Goal: Task Accomplishment & Management: Manage account settings

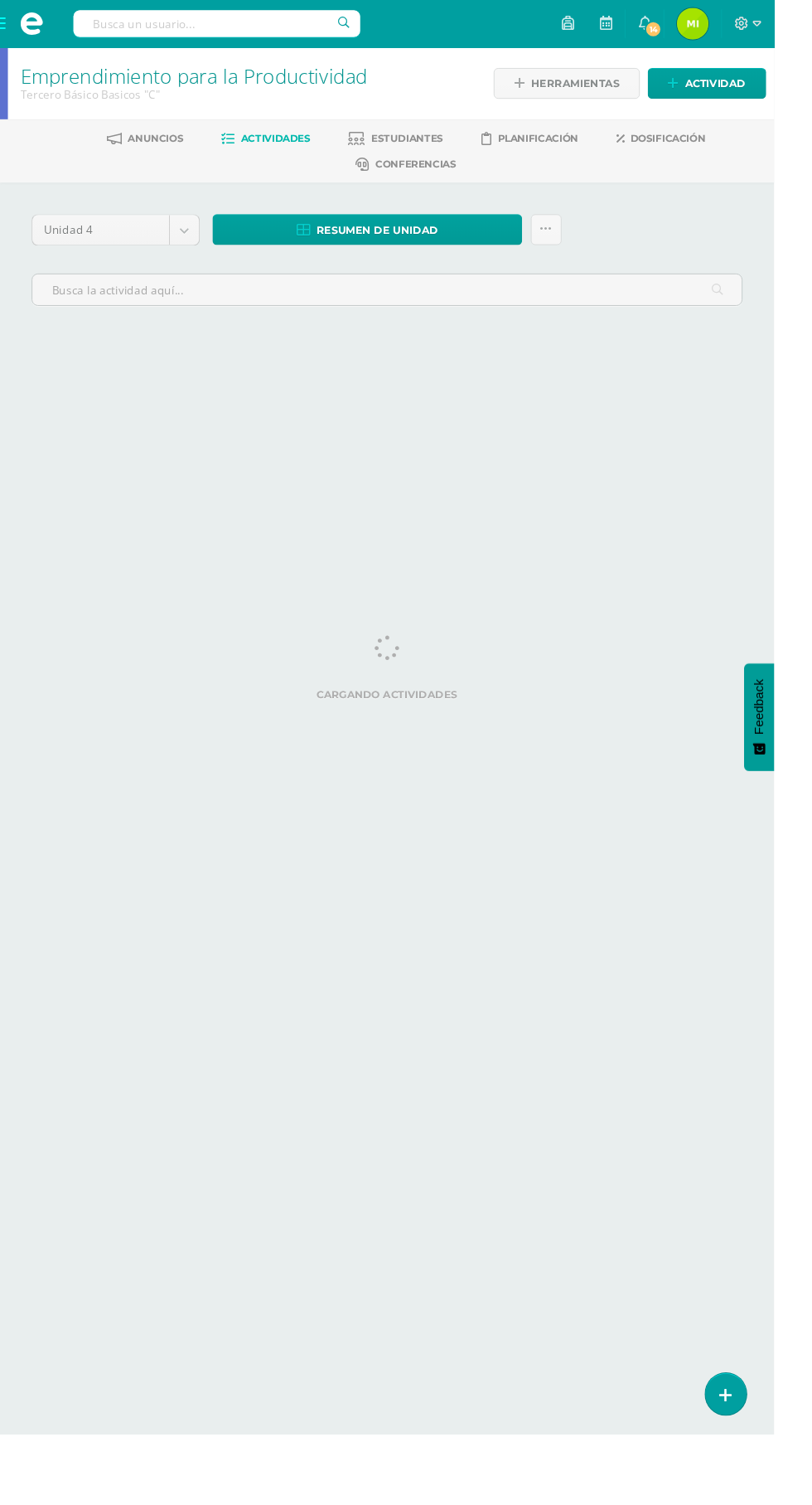
click at [36, 14] on span at bounding box center [33, 25] width 25 height 25
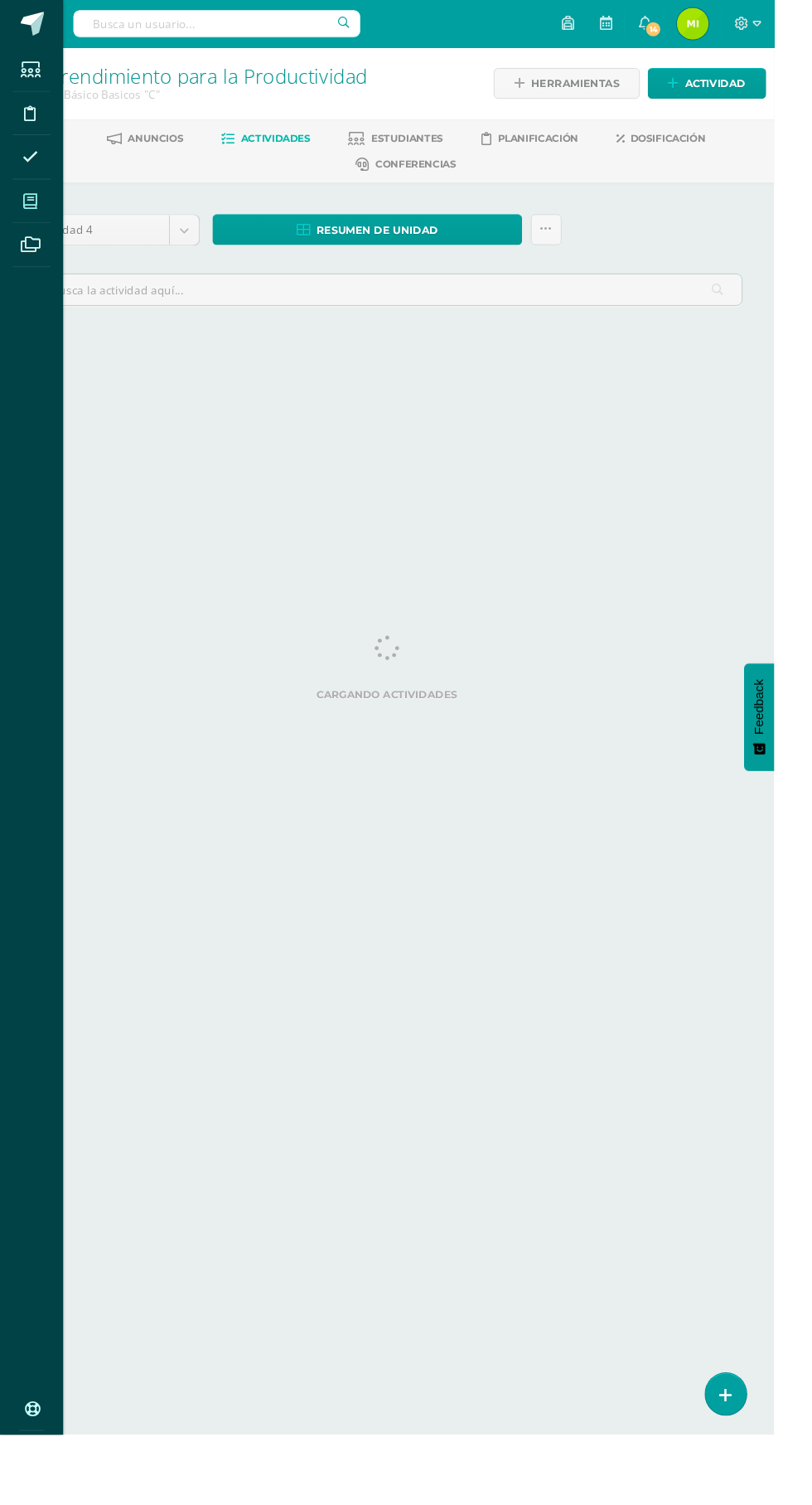
click at [51, 214] on link "Mis cursos" at bounding box center [33, 211] width 40 height 46
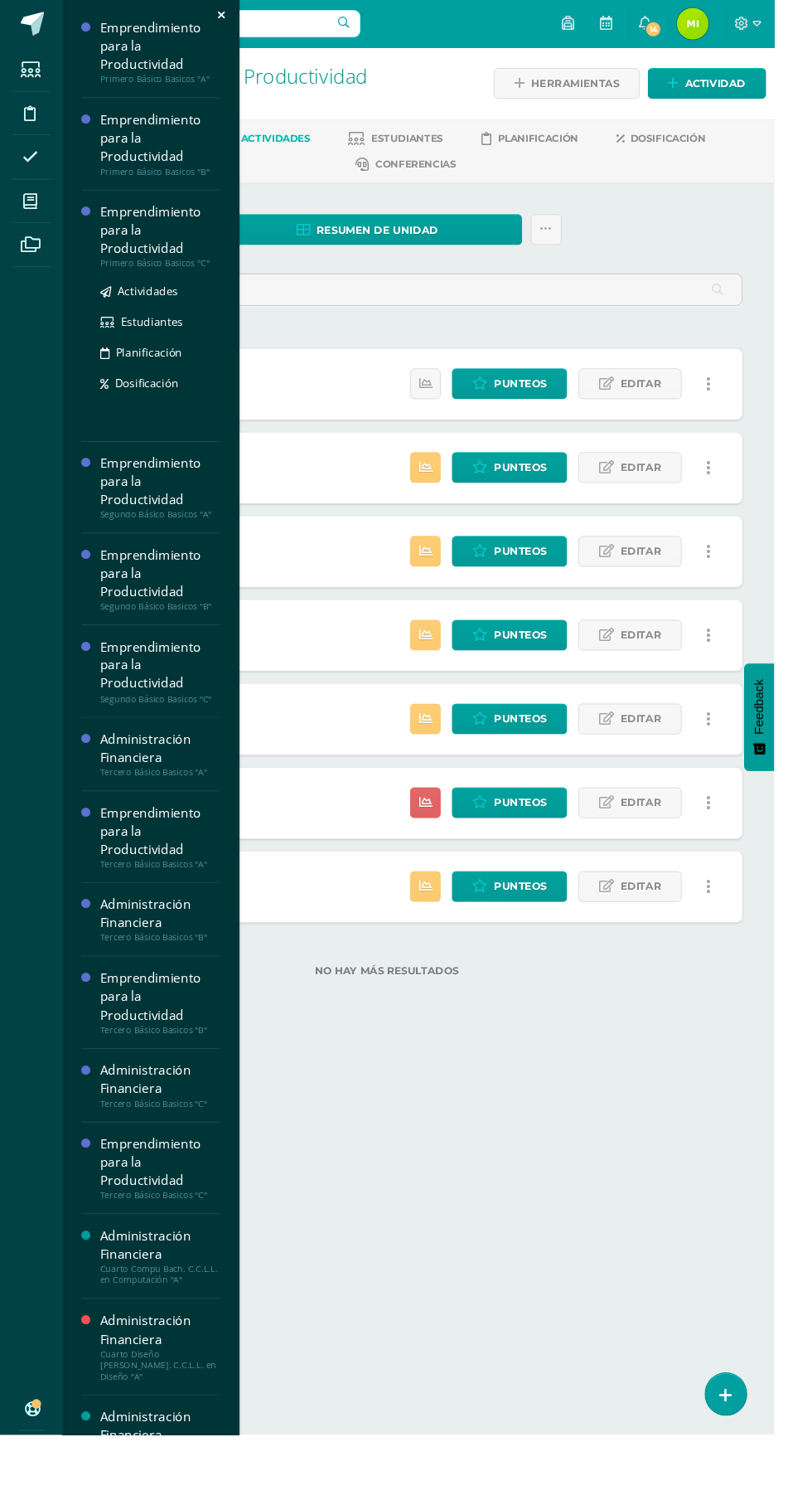
click at [163, 235] on div "Emprendimiento para la Productividad" at bounding box center [167, 241] width 126 height 58
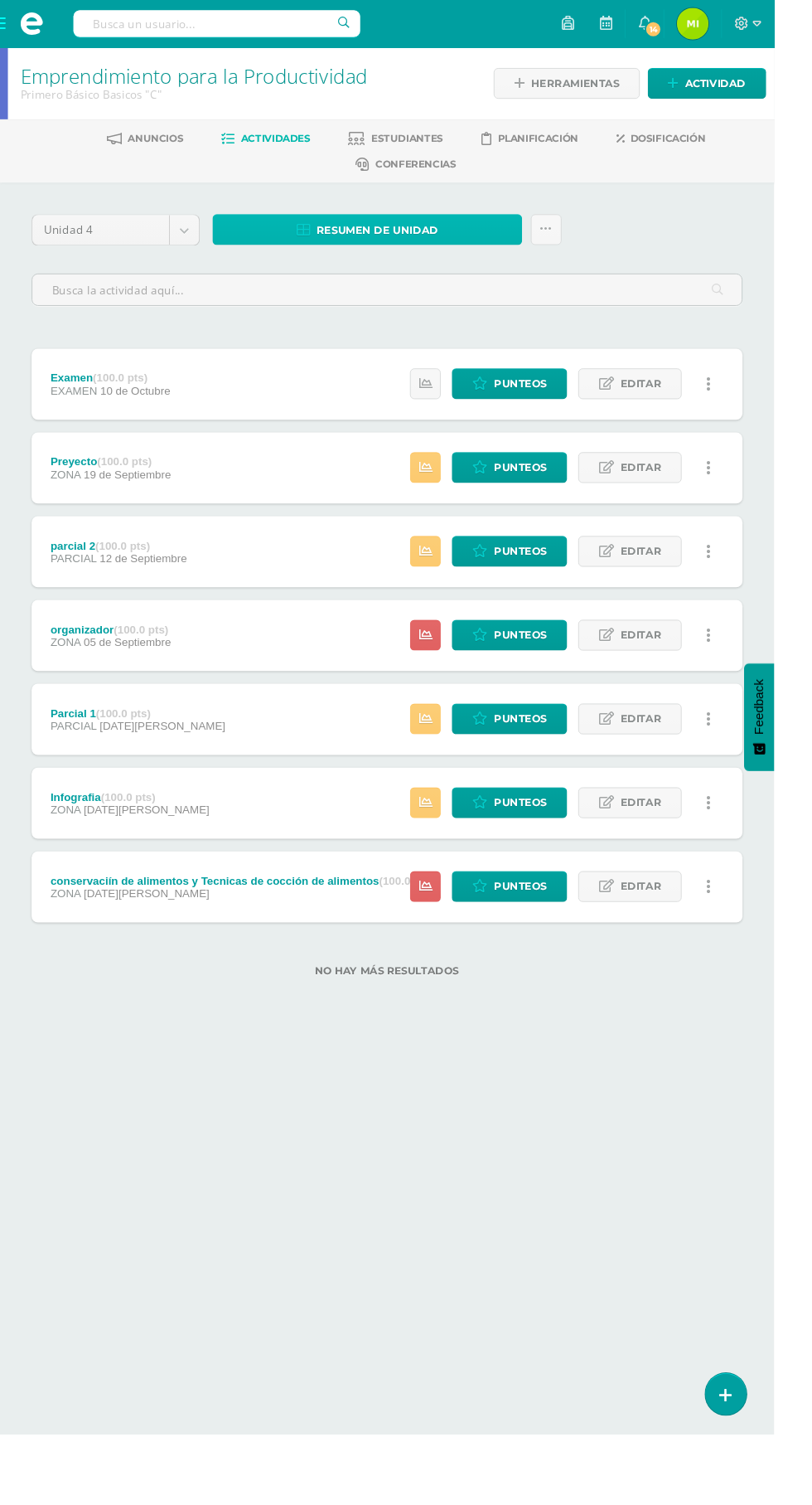
click at [441, 249] on span "Resumen de unidad" at bounding box center [396, 241] width 128 height 30
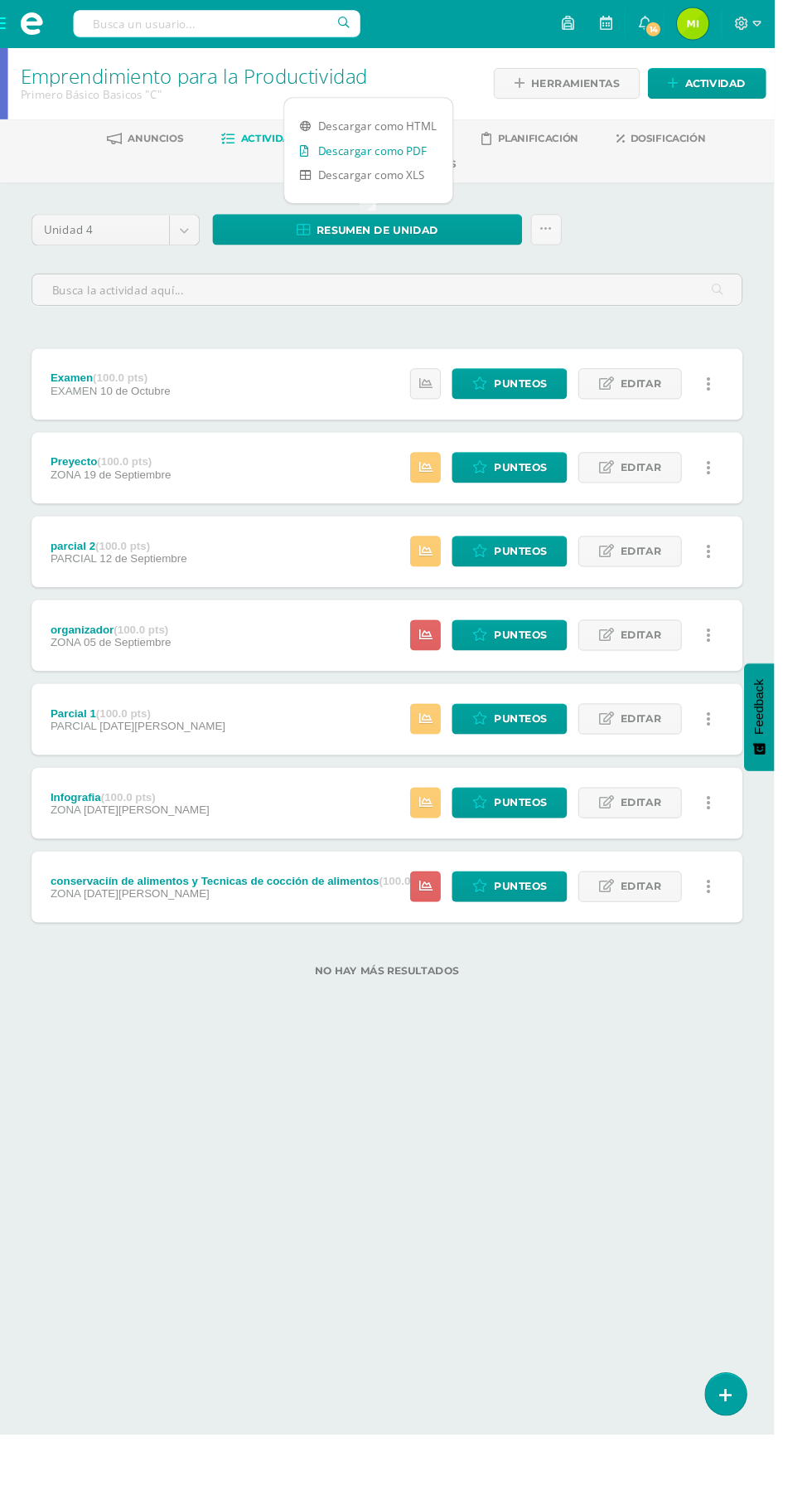
click at [439, 146] on link "Descargar como PDF" at bounding box center [387, 157] width 177 height 26
click at [534, 839] on span "Punteos" at bounding box center [545, 841] width 56 height 30
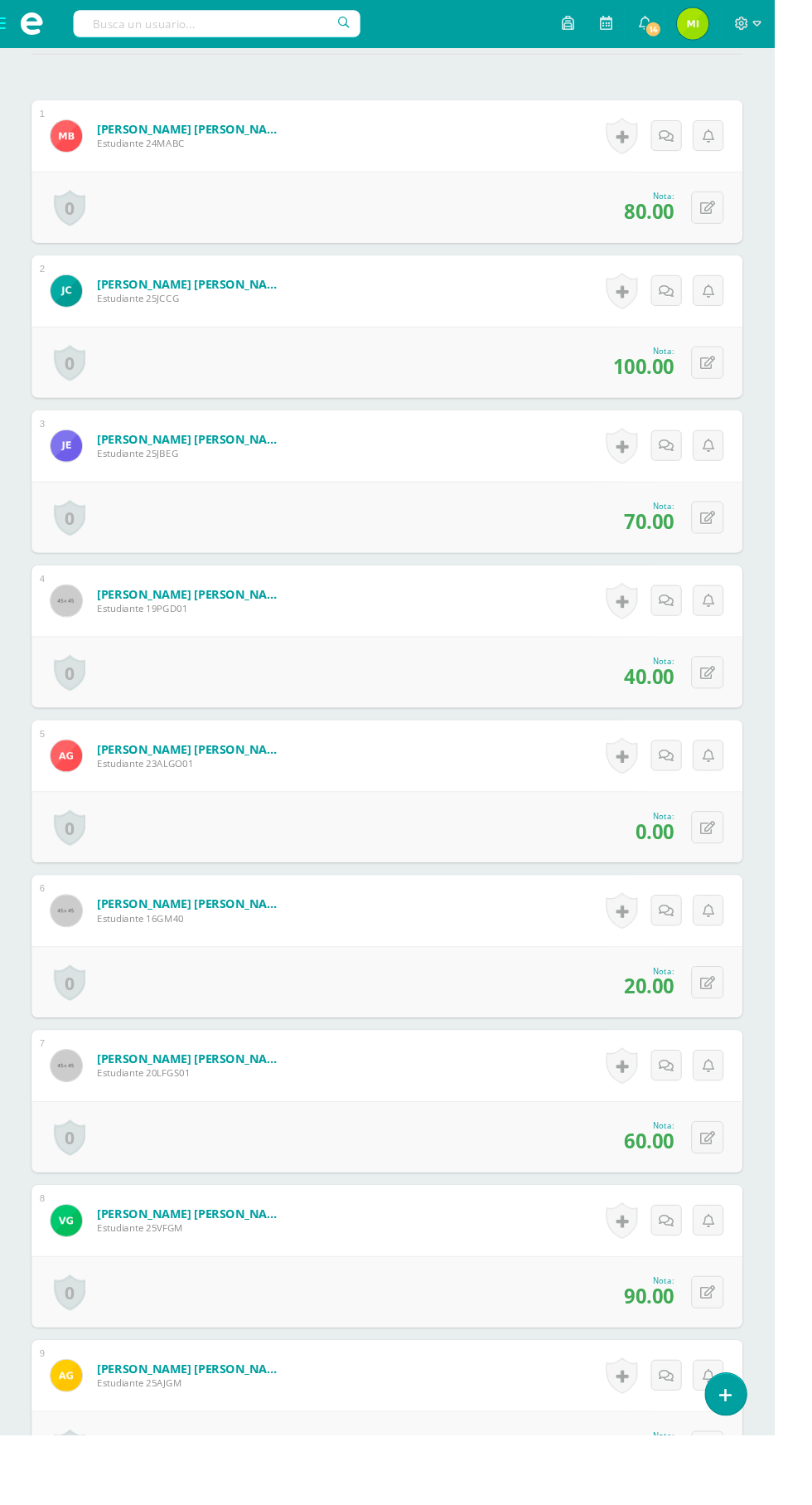
scroll to position [515, 0]
click at [746, 1032] on icon at bounding box center [742, 1029] width 16 height 14
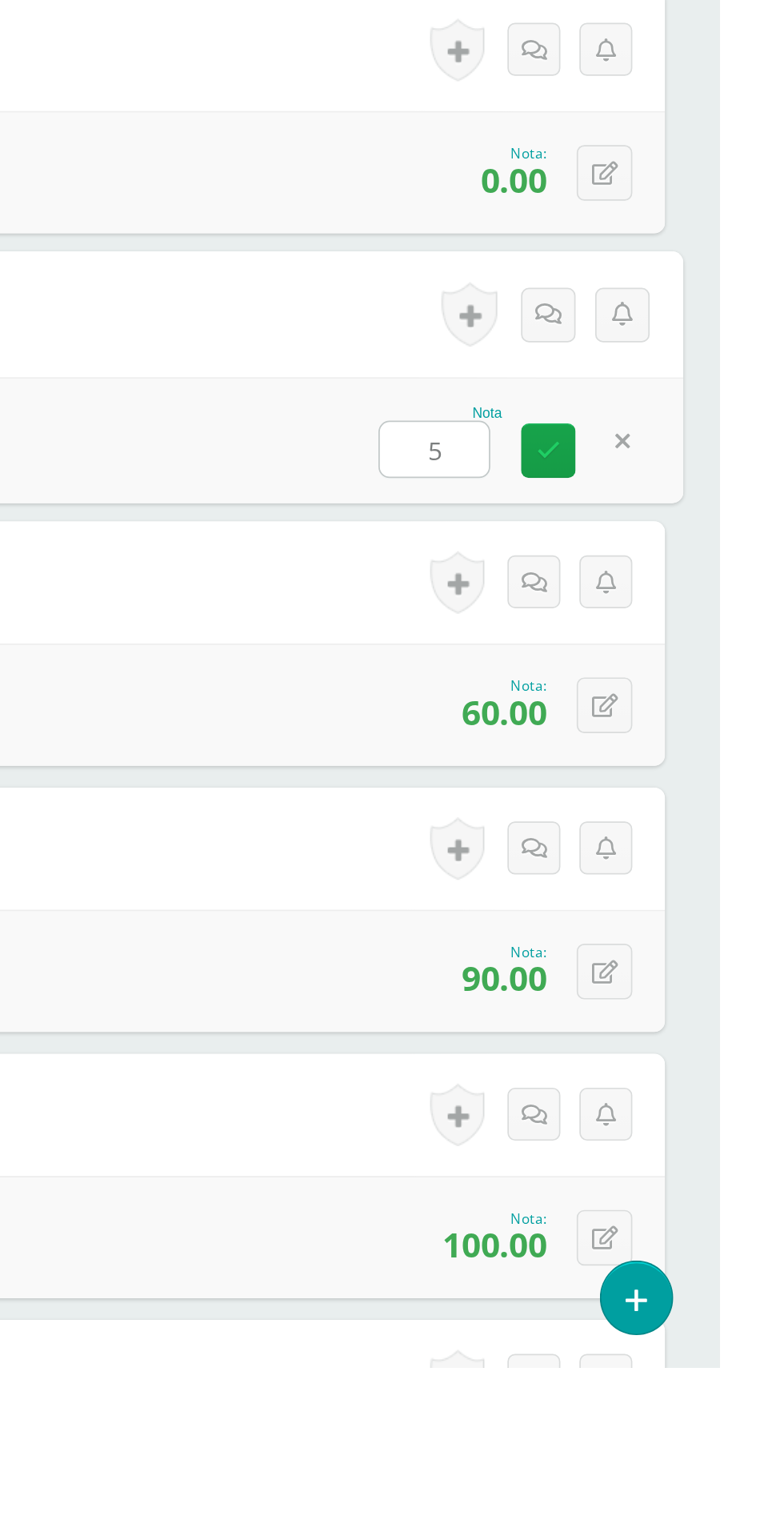
type input "50"
click at [693, 1002] on link at bounding box center [683, 1000] width 32 height 32
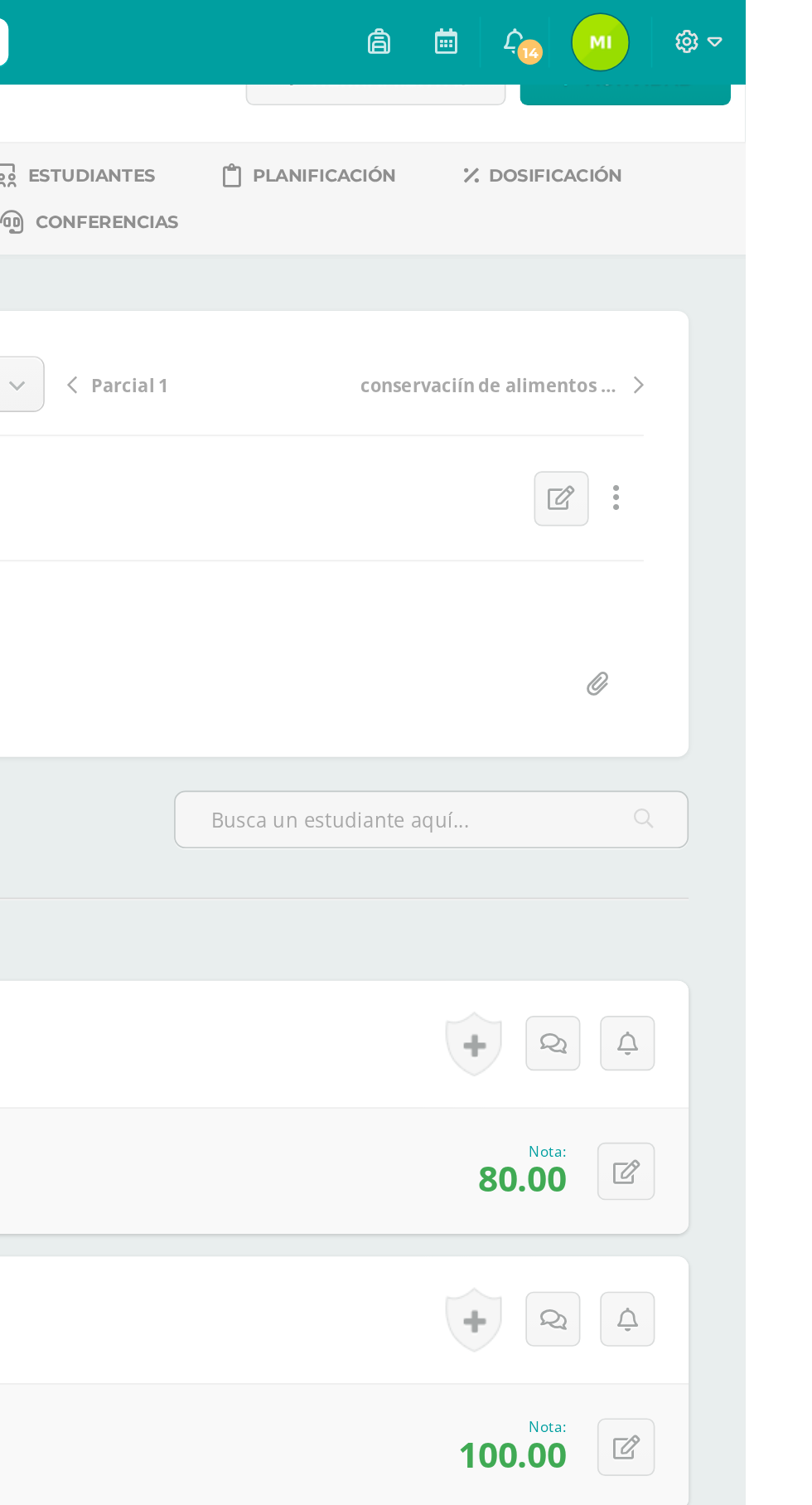
scroll to position [0, 0]
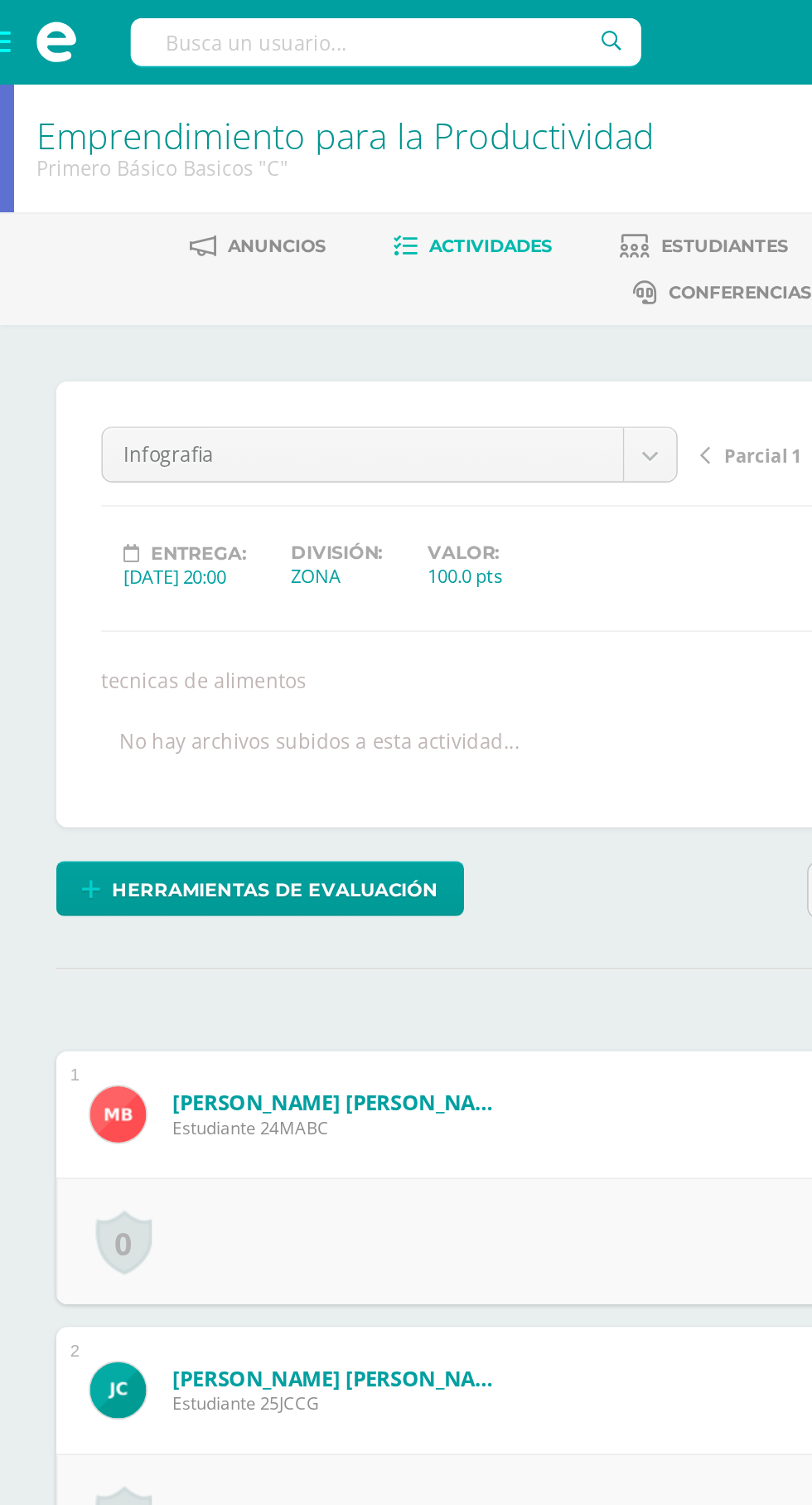
click at [286, 147] on span "Actividades" at bounding box center [288, 144] width 73 height 12
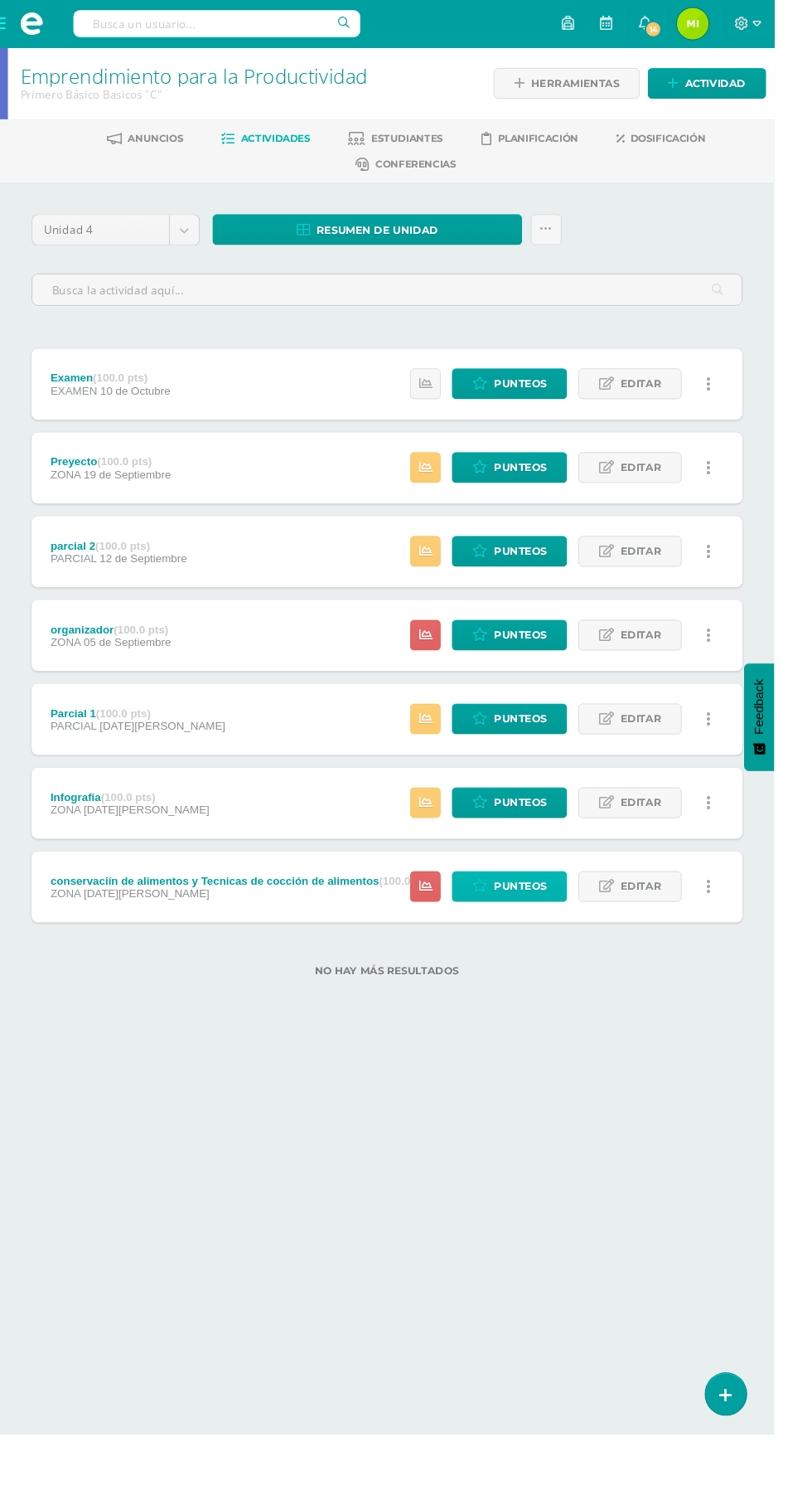
click at [534, 923] on span "Punteos" at bounding box center [545, 929] width 56 height 30
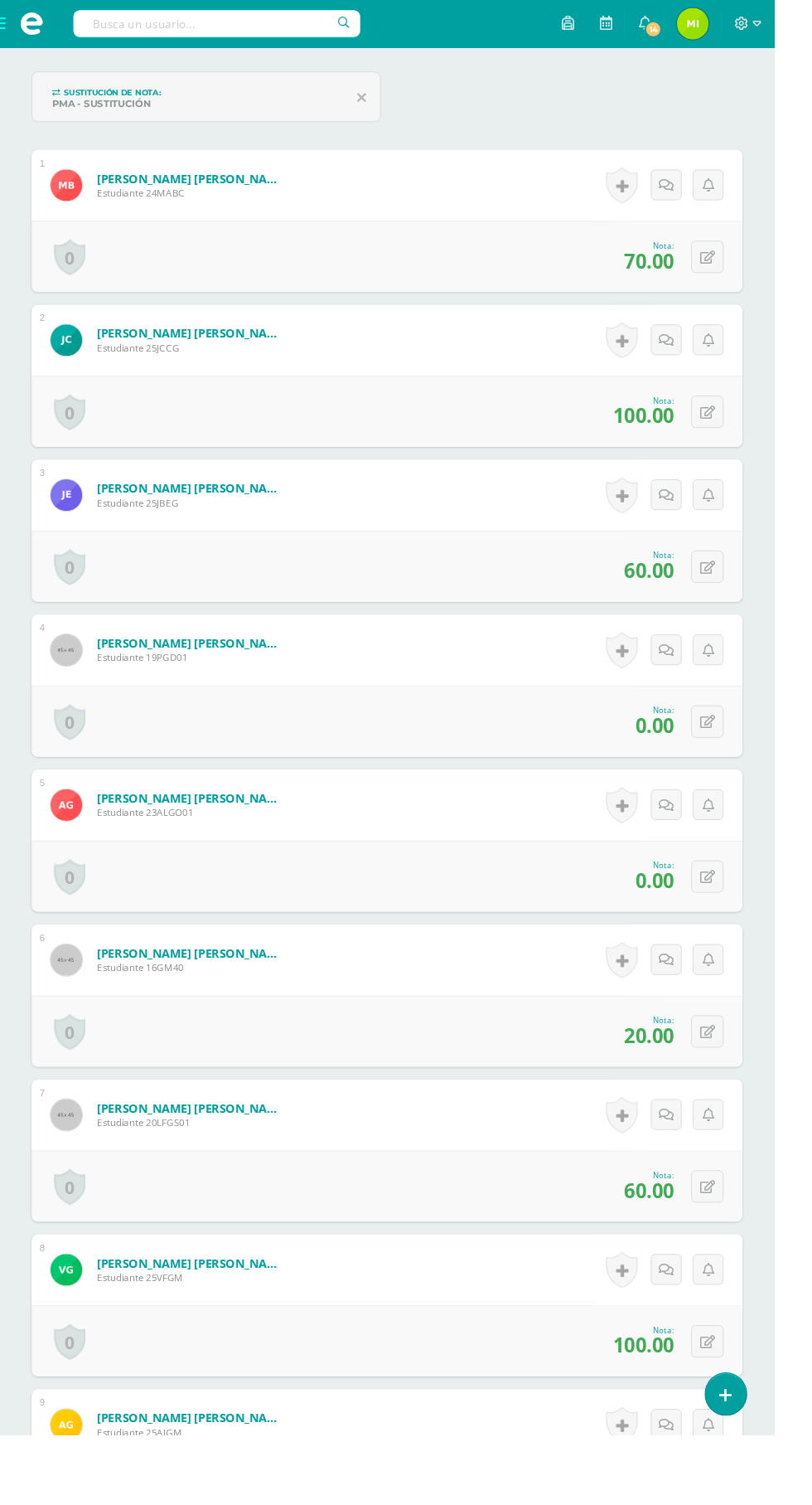
scroll to position [563, 0]
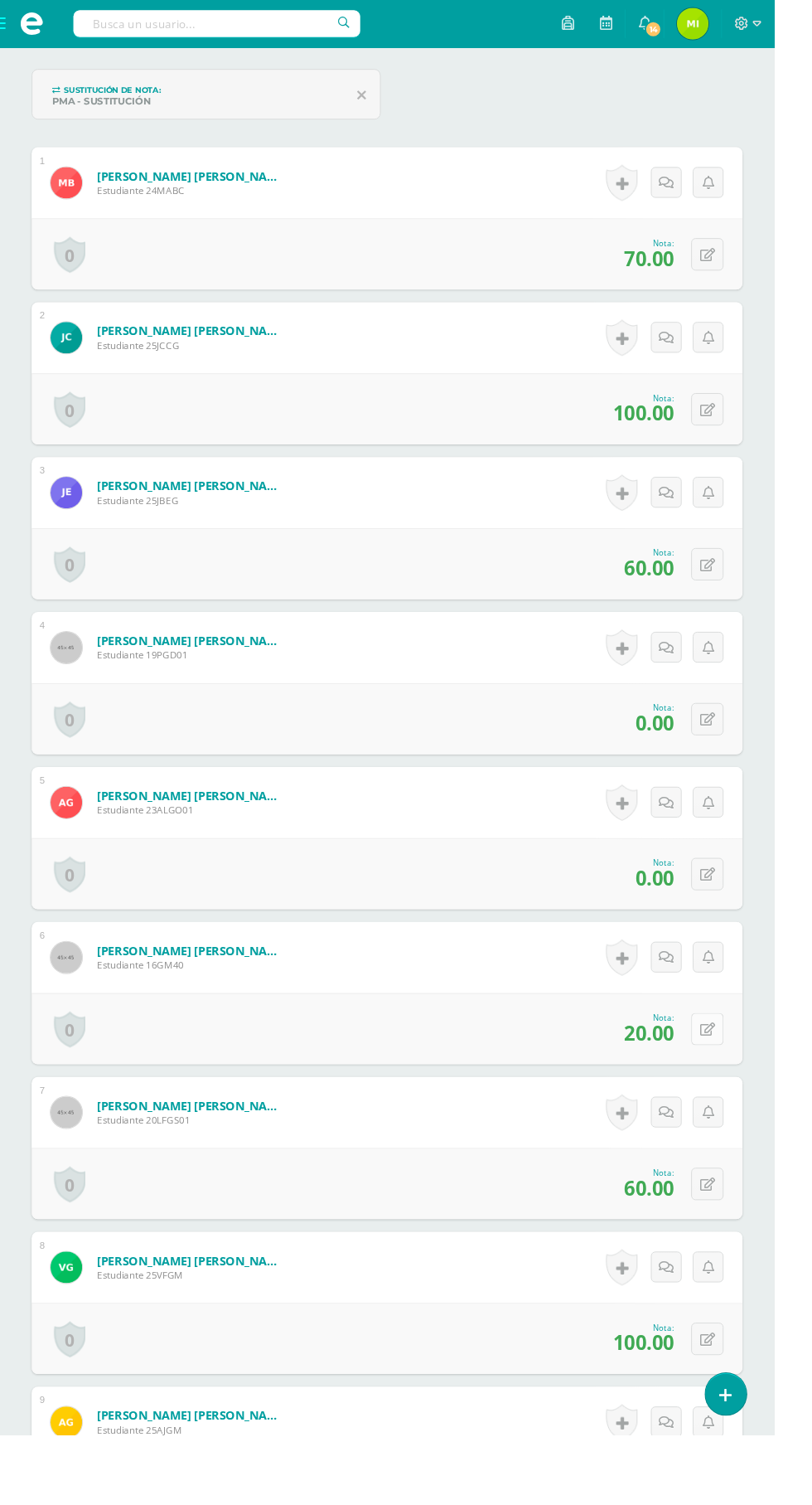
click at [743, 1075] on icon at bounding box center [742, 1080] width 16 height 14
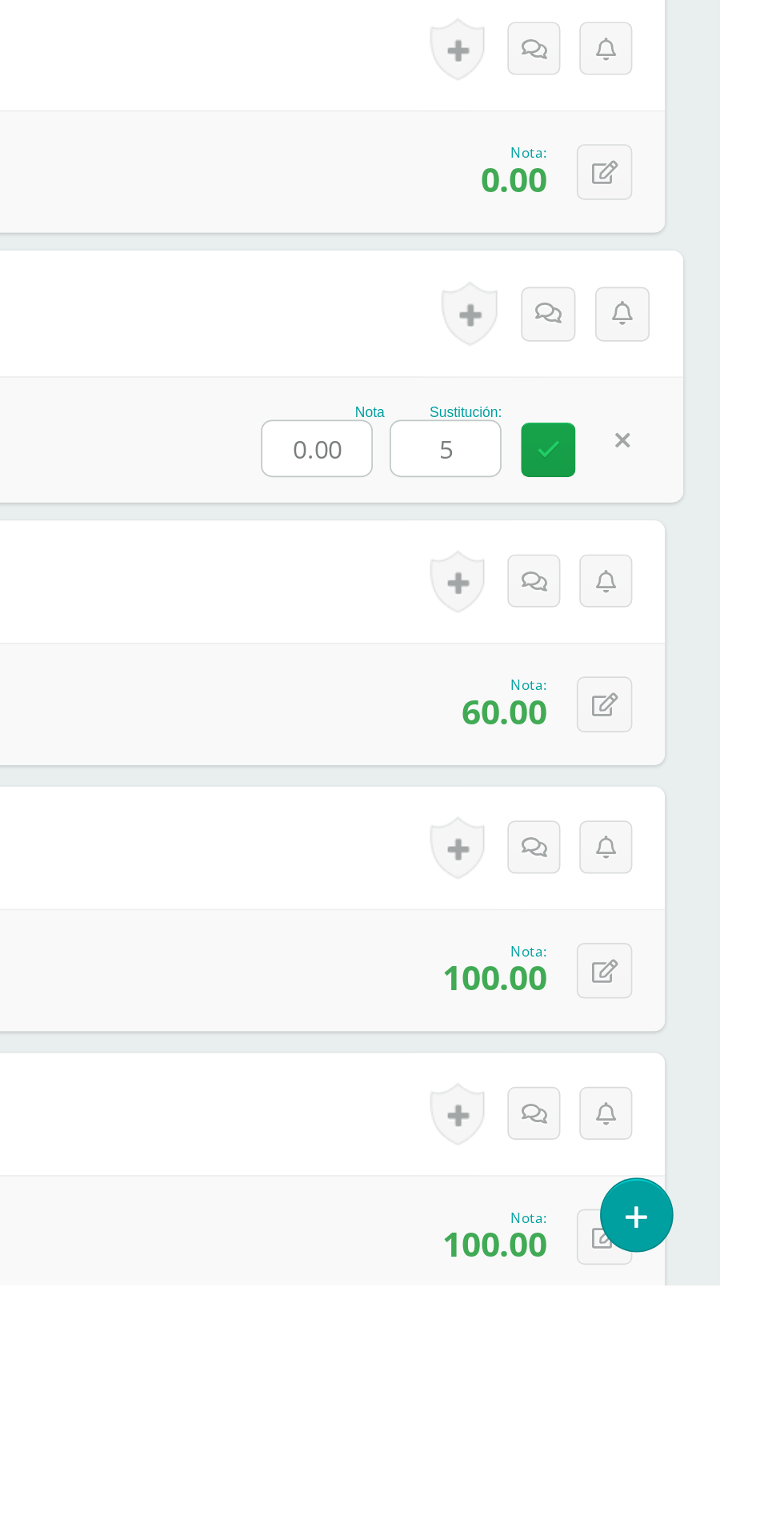
type input "50"
click at [693, 1045] on link at bounding box center [683, 1047] width 32 height 32
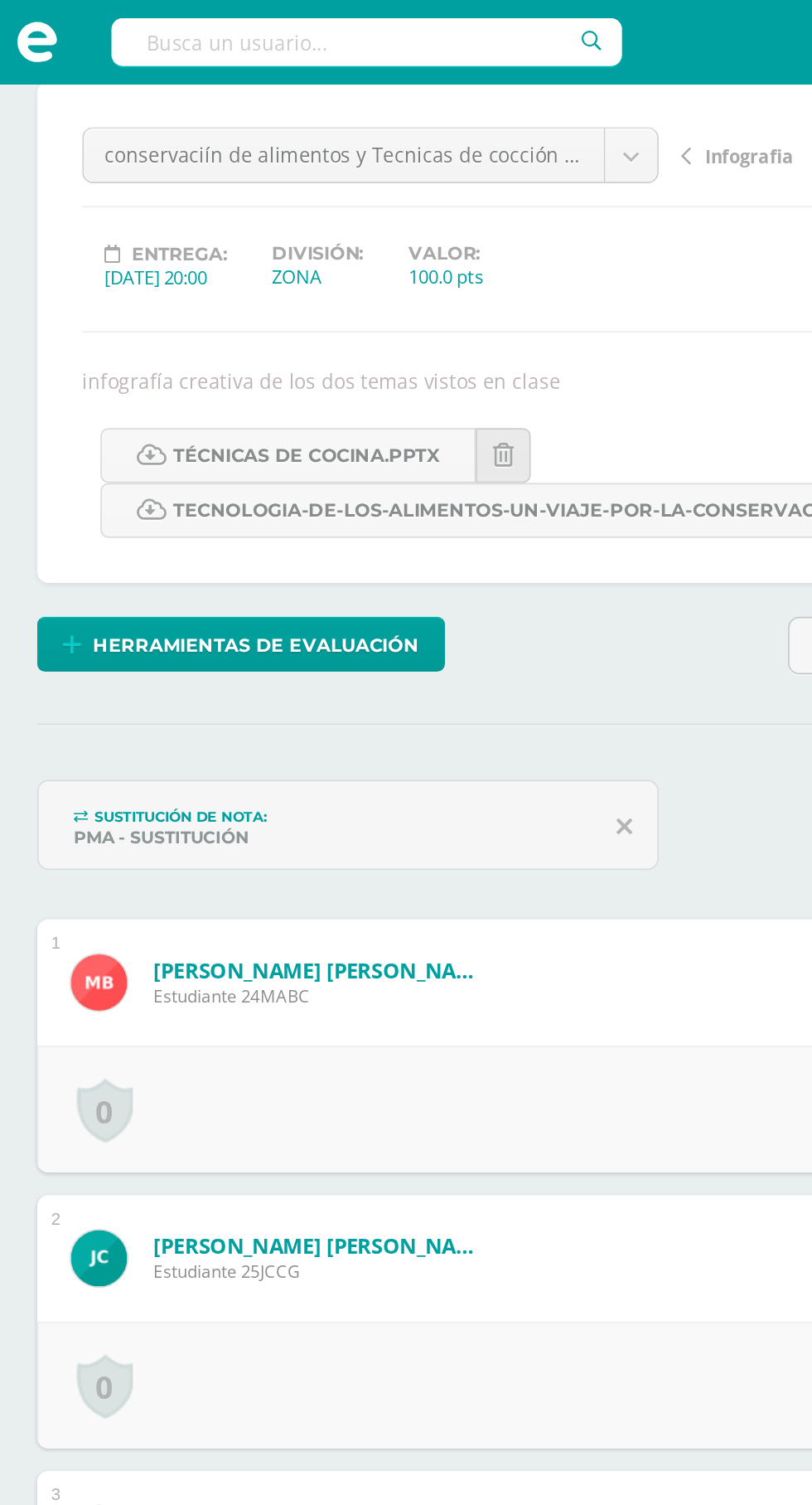
scroll to position [0, 0]
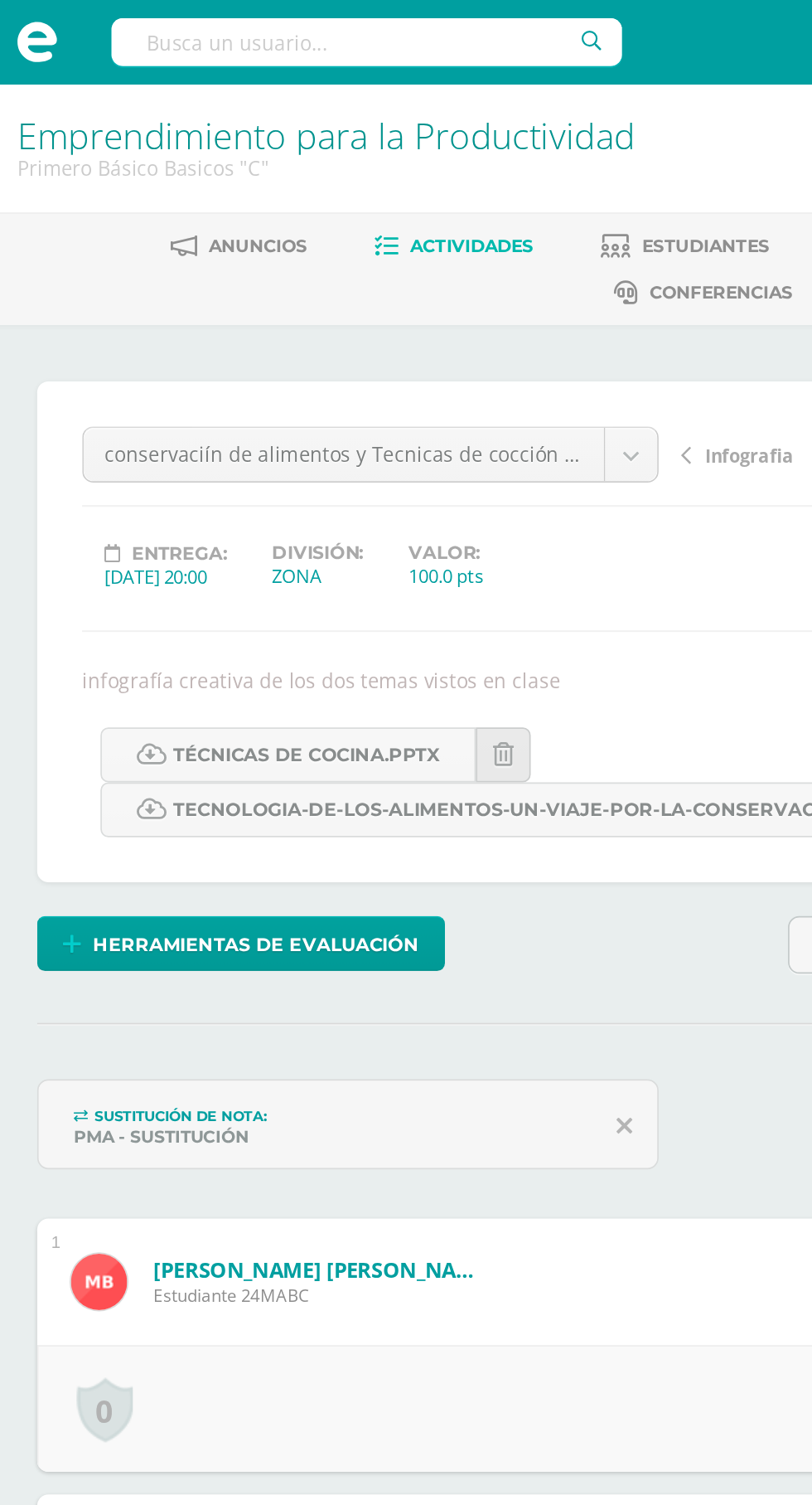
click at [35, 20] on span at bounding box center [33, 25] width 25 height 25
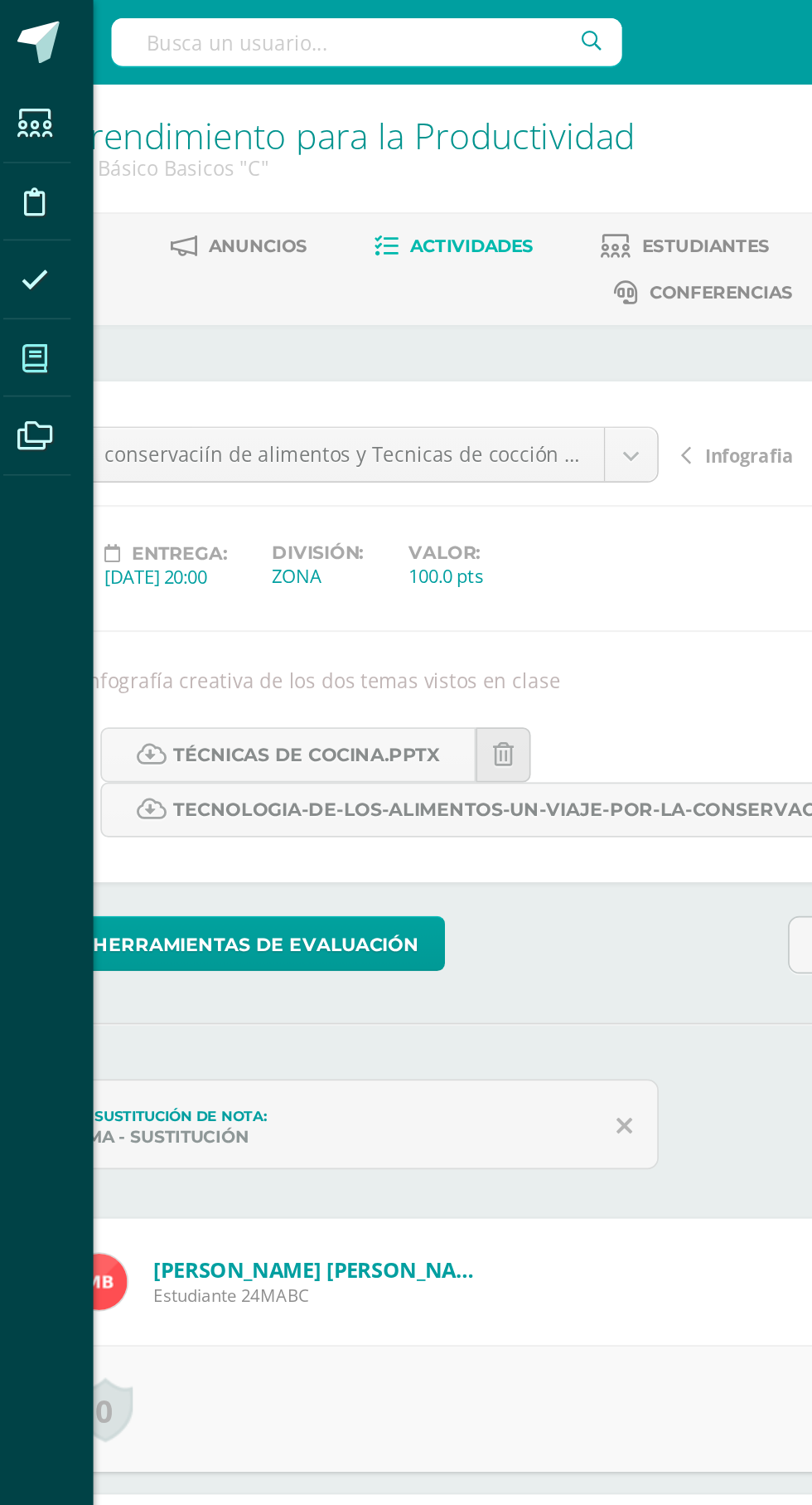
click at [31, 212] on icon at bounding box center [31, 212] width 15 height 17
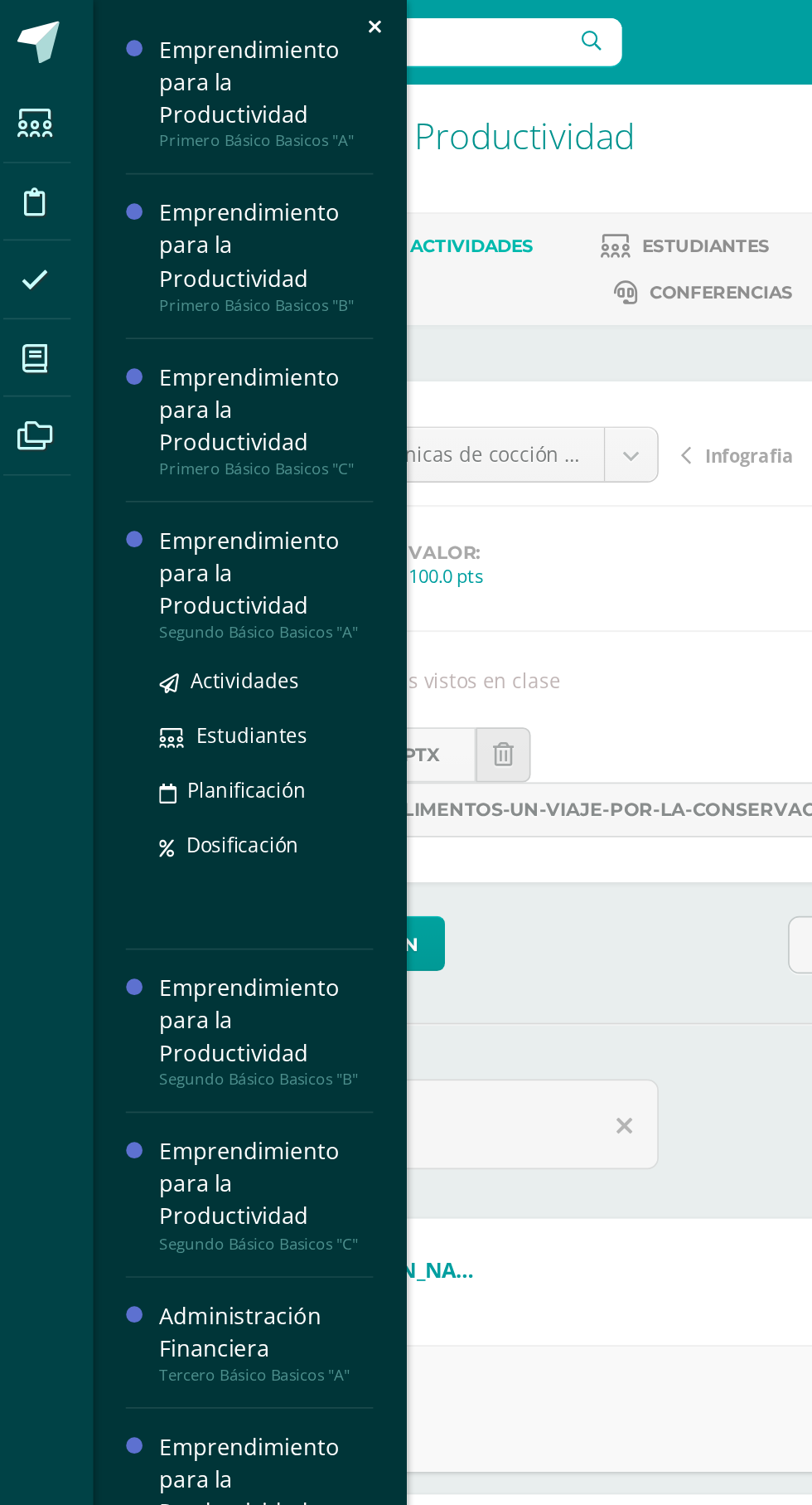
click at [163, 324] on div "Emprendimiento para la Productividad" at bounding box center [167, 337] width 126 height 58
click at [164, 402] on span "Actividades" at bounding box center [156, 401] width 64 height 16
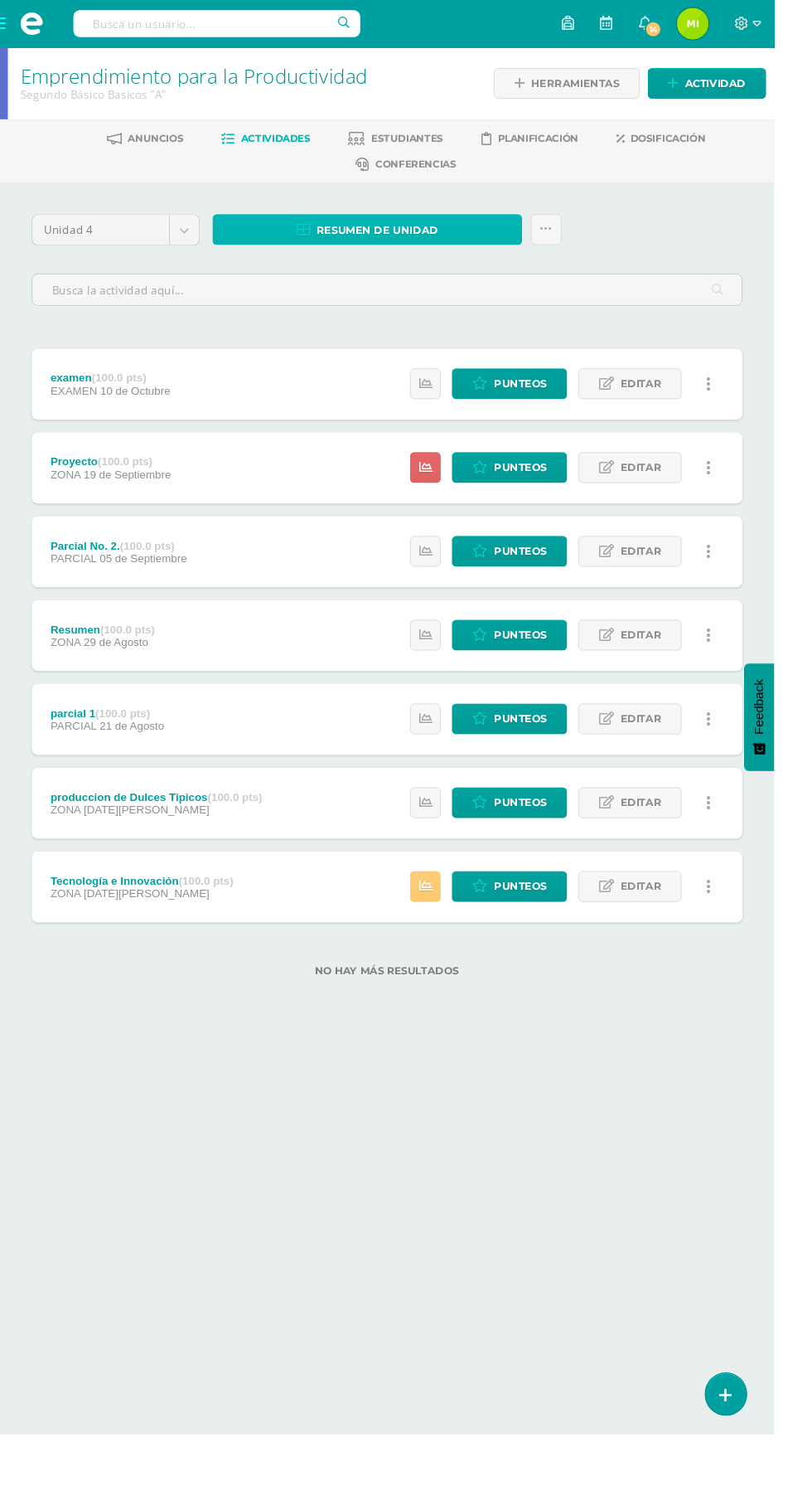
click at [400, 244] on span "Resumen de unidad" at bounding box center [396, 241] width 128 height 30
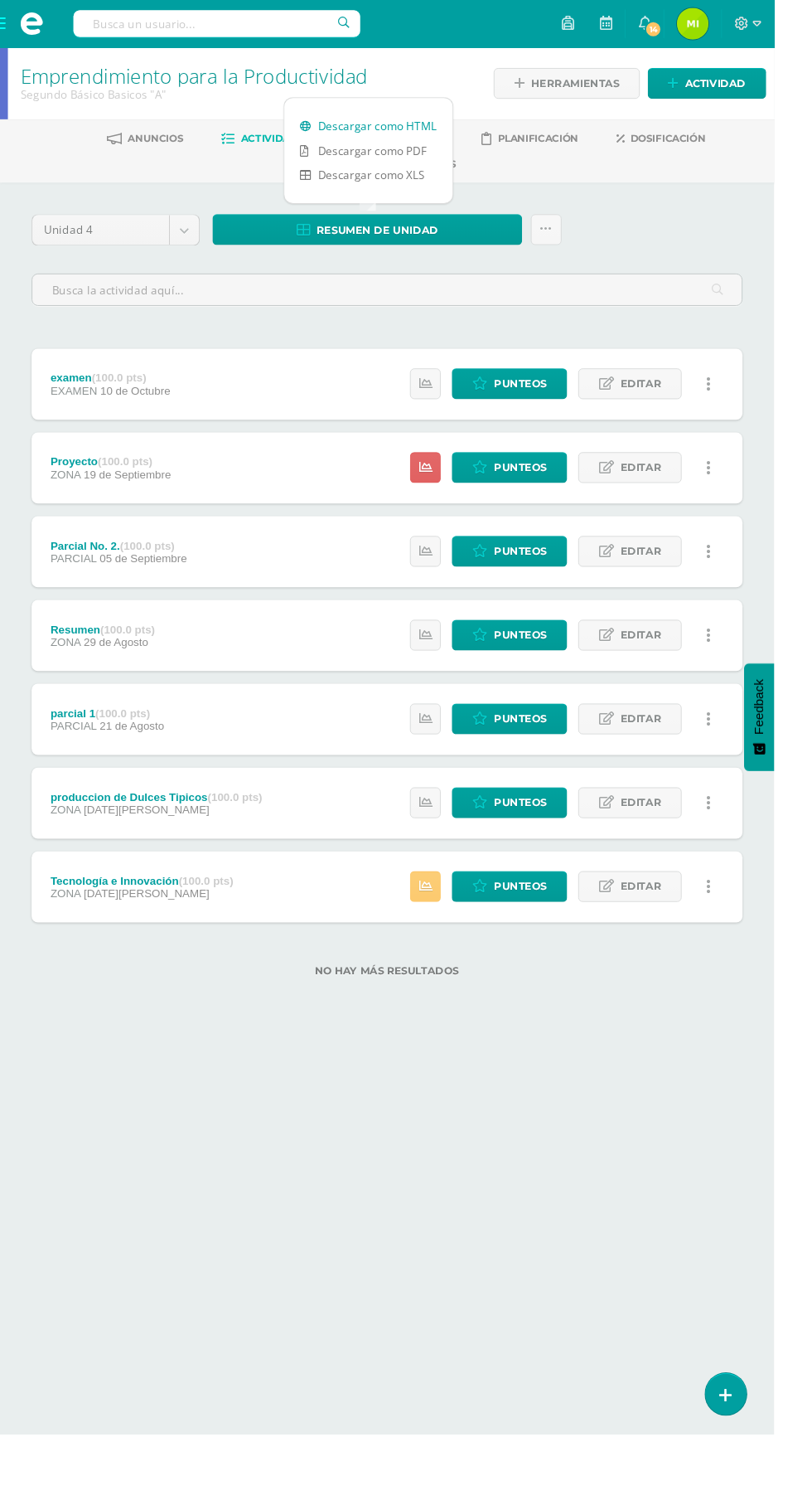
click at [435, 128] on link "Descargar como HTML" at bounding box center [387, 131] width 177 height 26
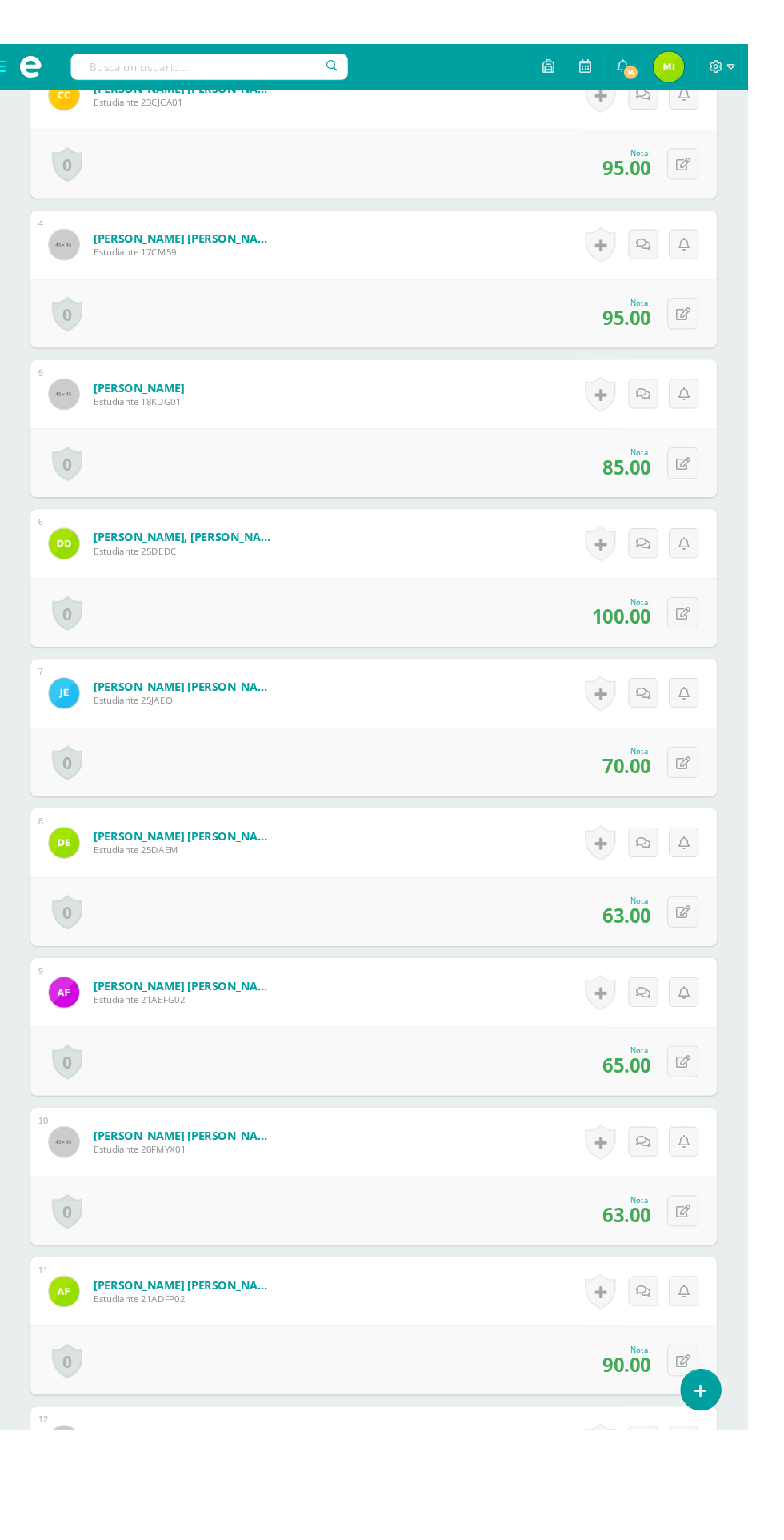
scroll to position [896, 0]
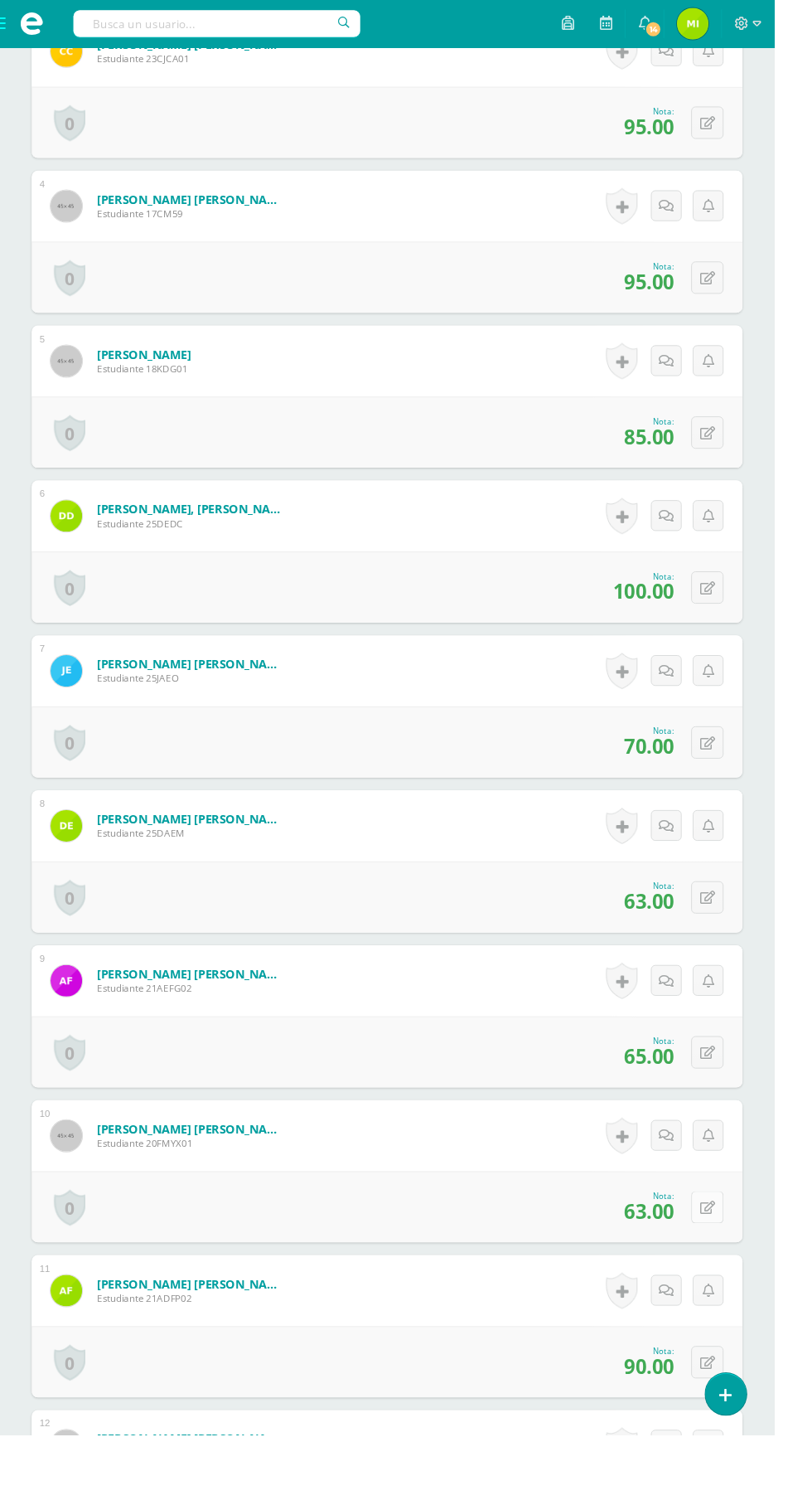
click at [733, 1265] on button at bounding box center [742, 1267] width 34 height 34
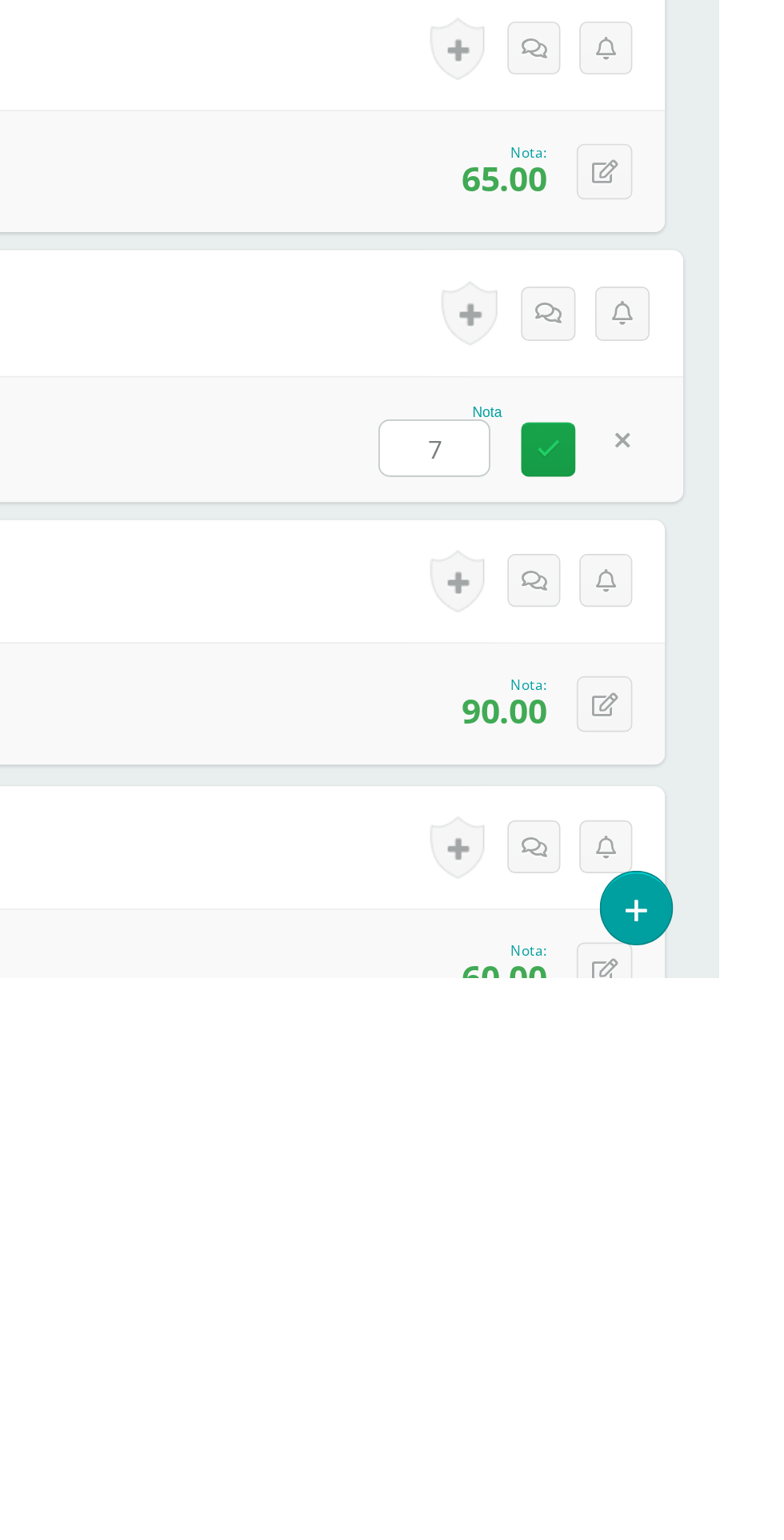
scroll to position [896, 0]
type input "70"
click at [684, 1227] on icon at bounding box center [685, 1228] width 15 height 14
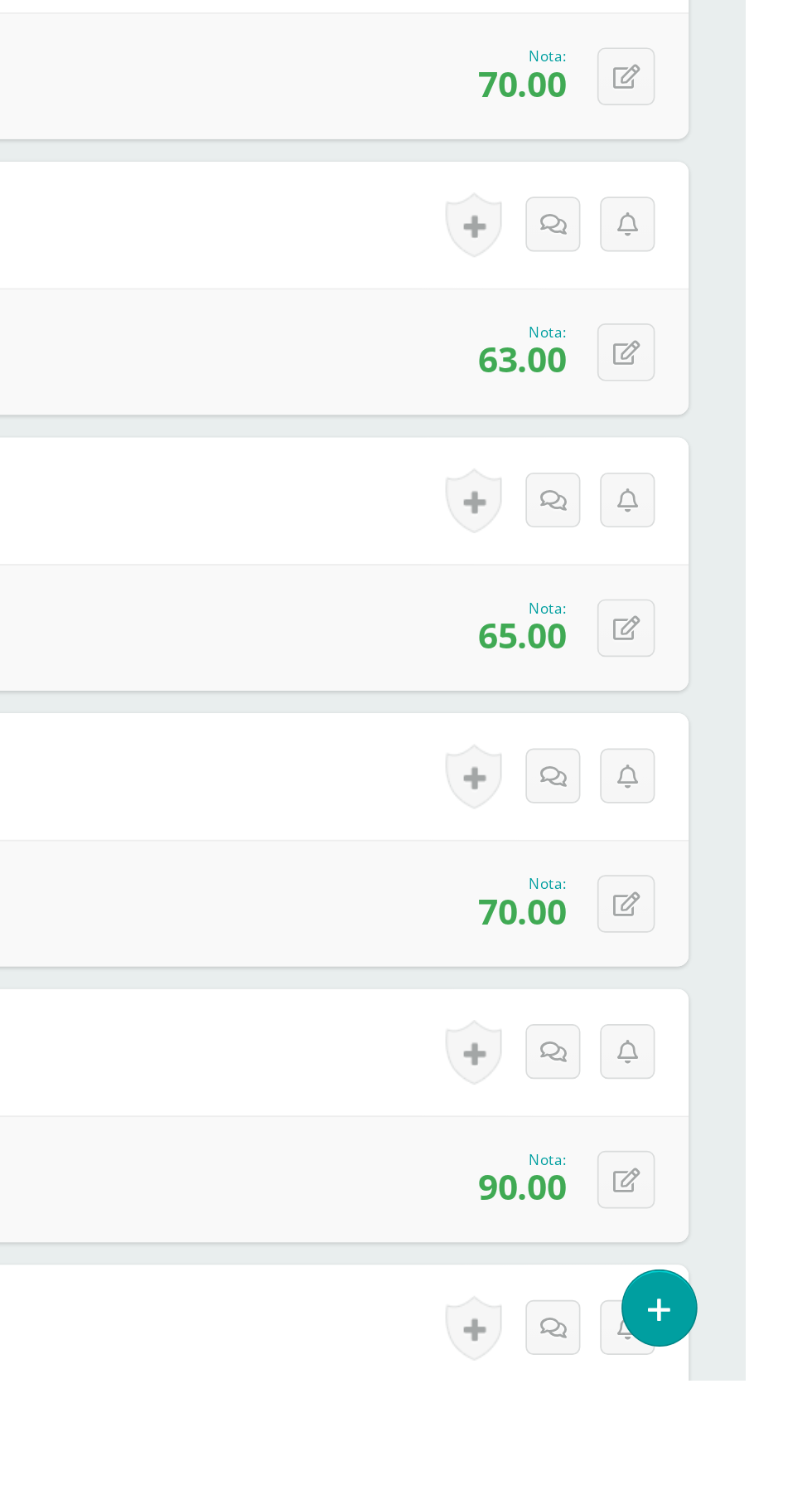
scroll to position [970, 0]
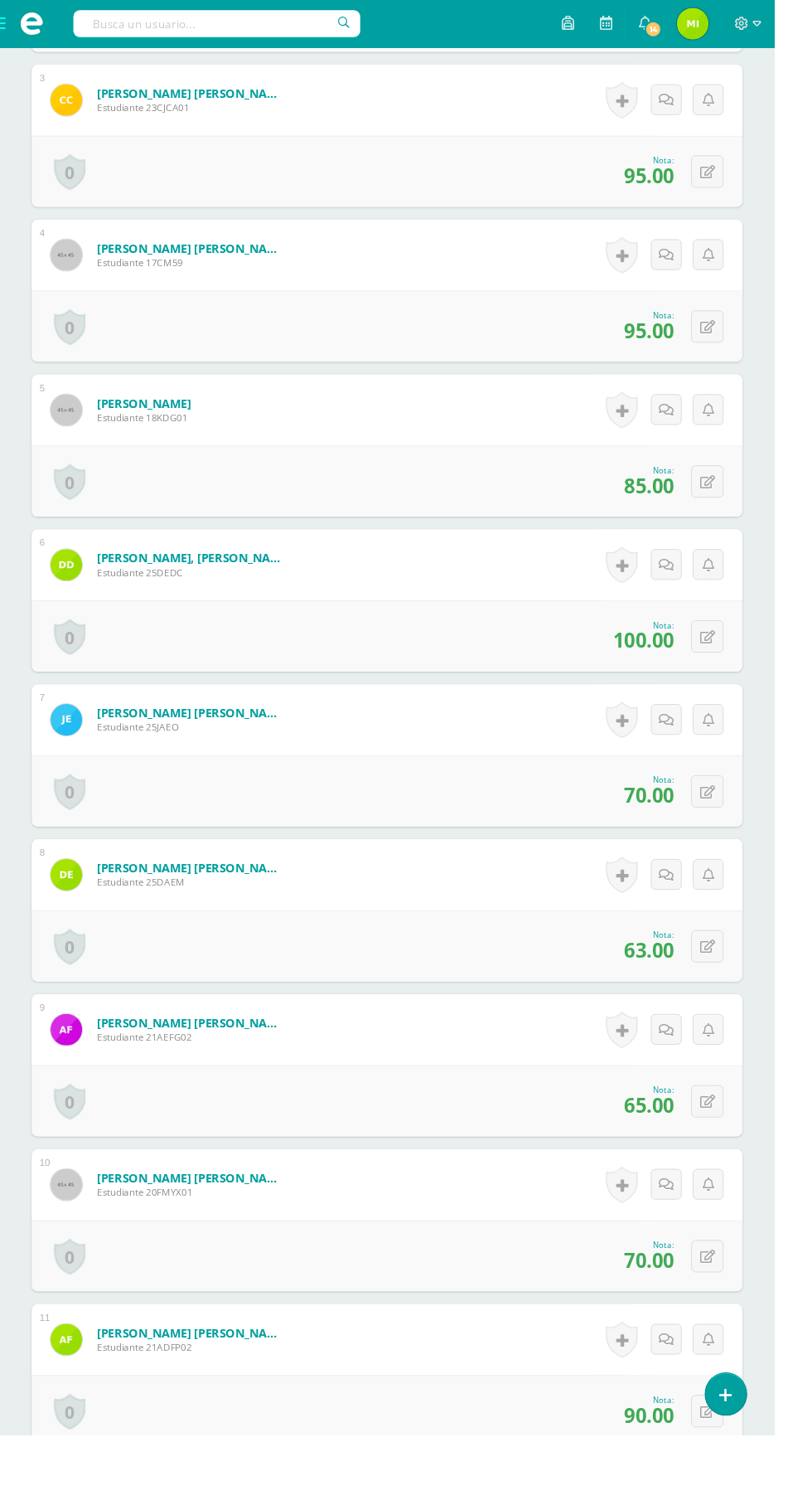
scroll to position [1006, 0]
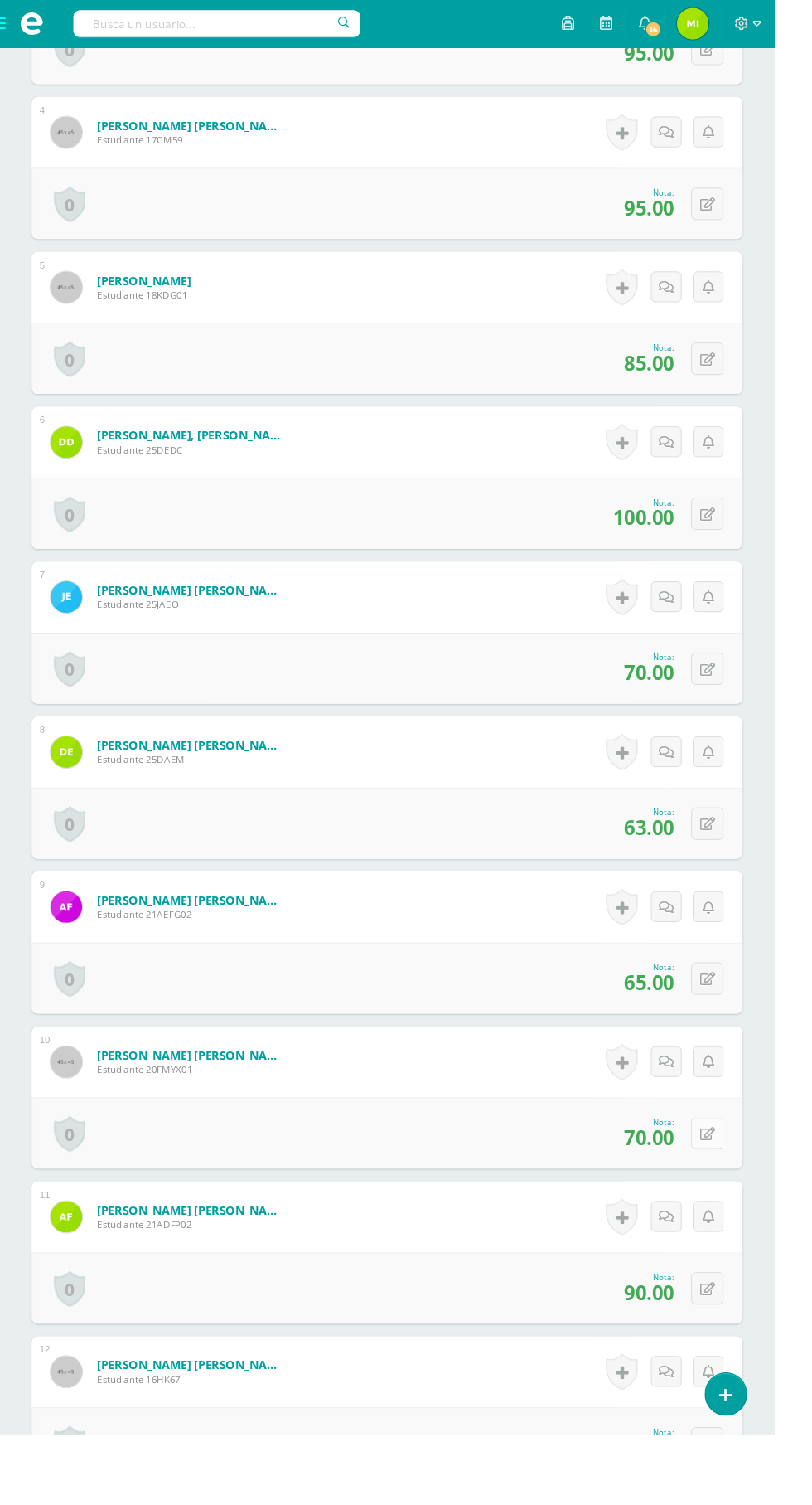
click at [729, 1184] on button at bounding box center [742, 1188] width 34 height 34
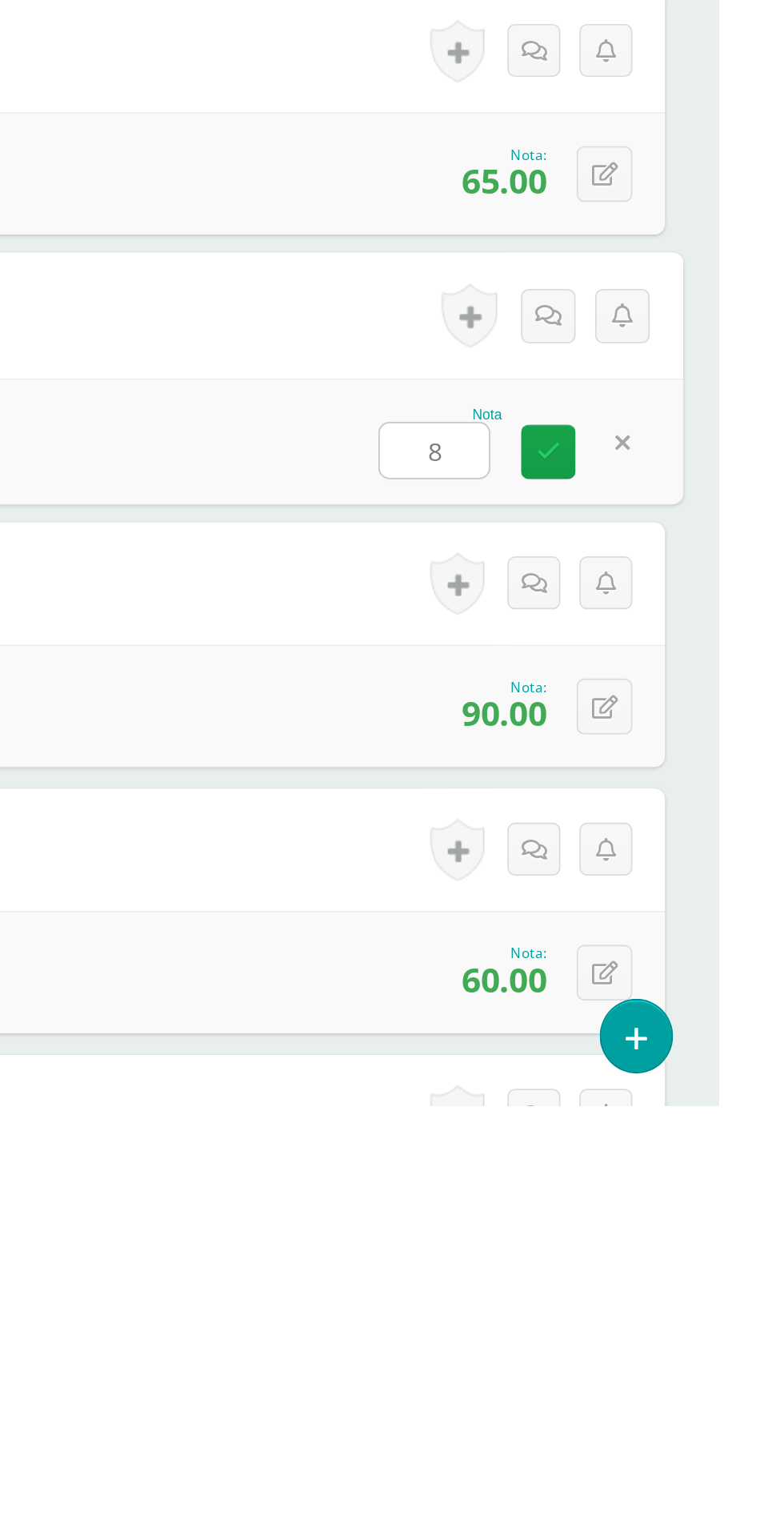
type input "80"
click at [682, 1156] on icon at bounding box center [685, 1154] width 15 height 14
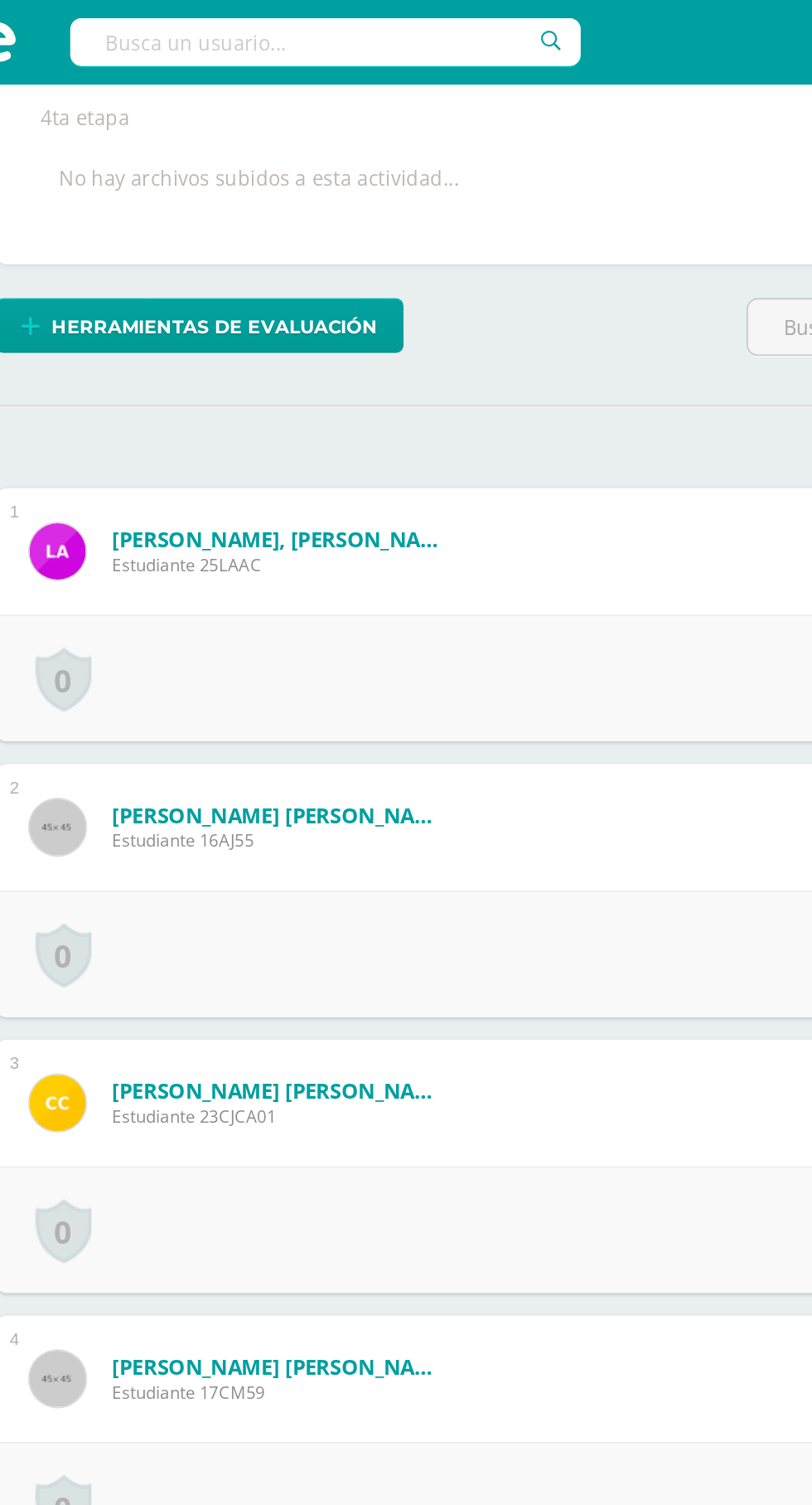
scroll to position [0, 0]
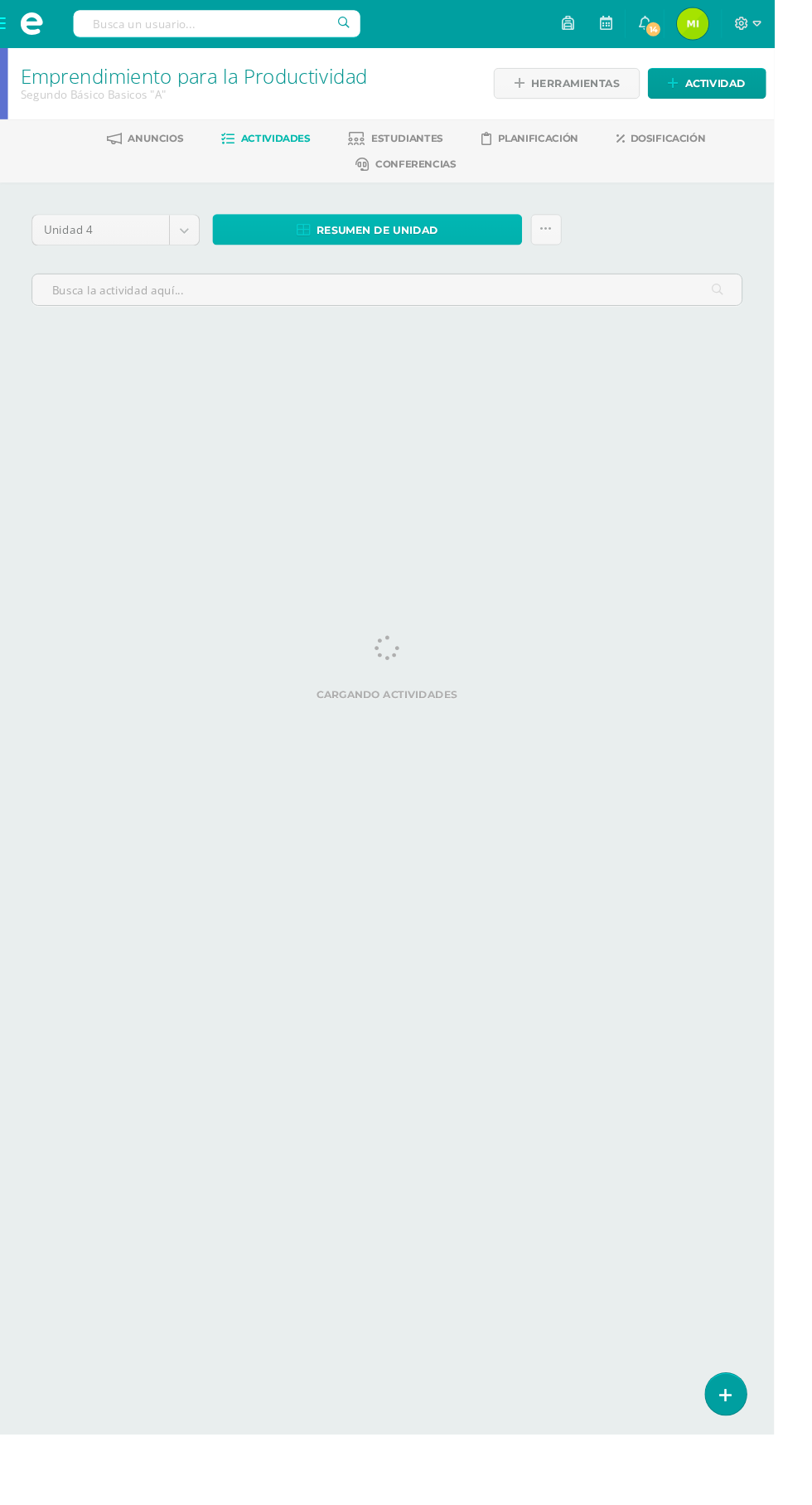
click at [457, 234] on span "Resumen de unidad" at bounding box center [396, 241] width 128 height 30
click at [427, 145] on span "Estudiantes" at bounding box center [427, 144] width 76 height 12
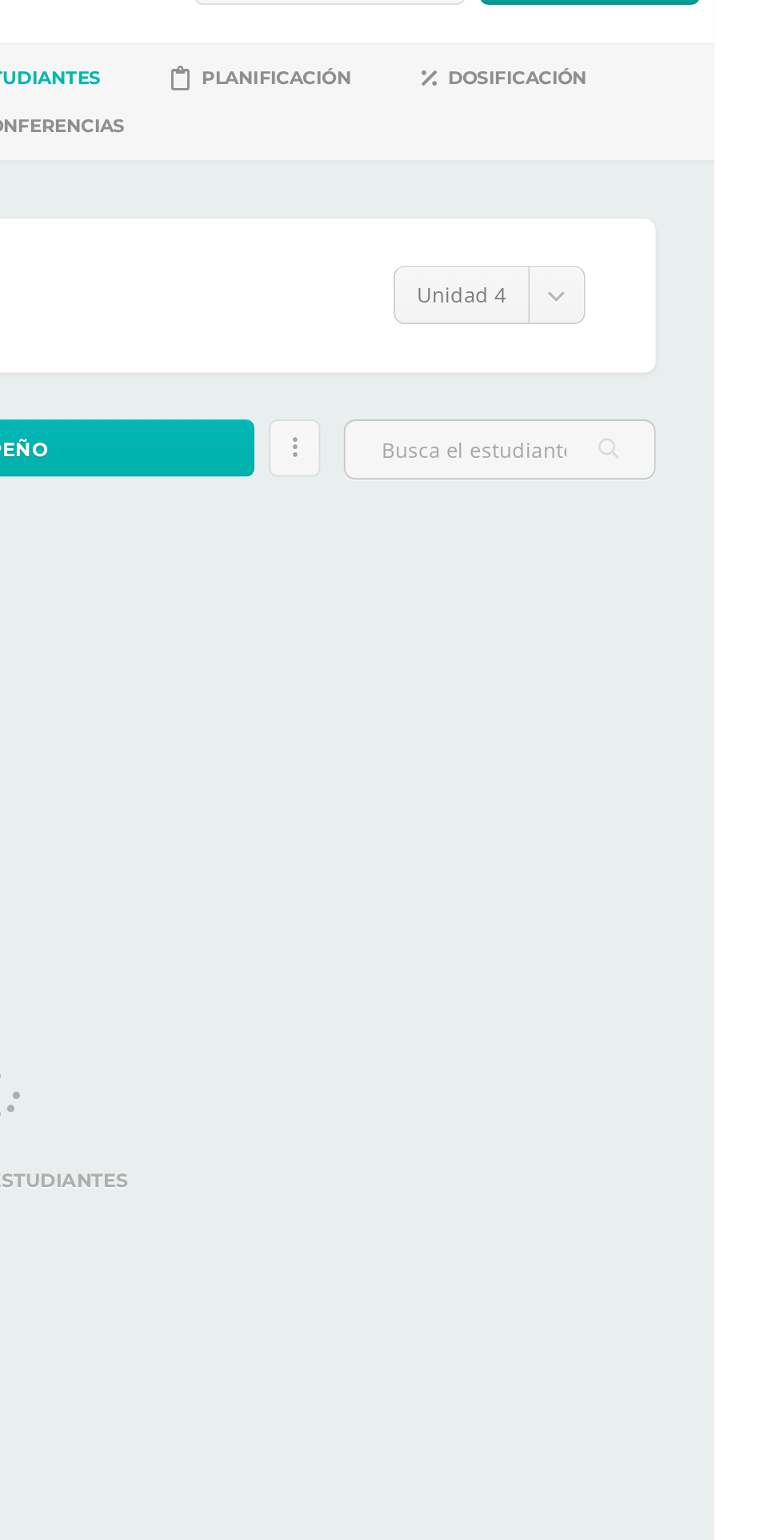
click at [471, 352] on link "Desempeño" at bounding box center [374, 342] width 318 height 31
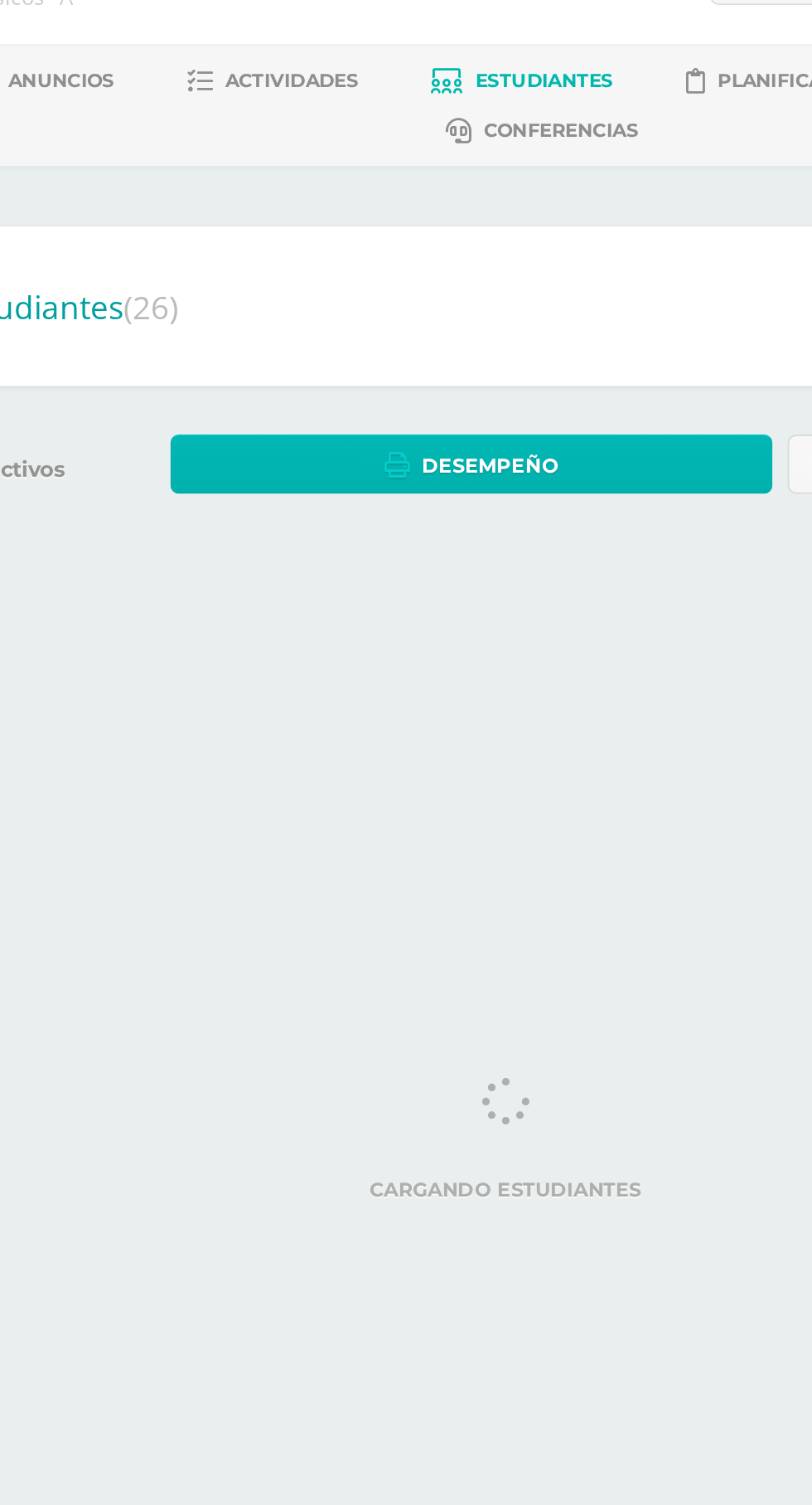
click at [371, 343] on span "Desempeño" at bounding box center [397, 355] width 75 height 30
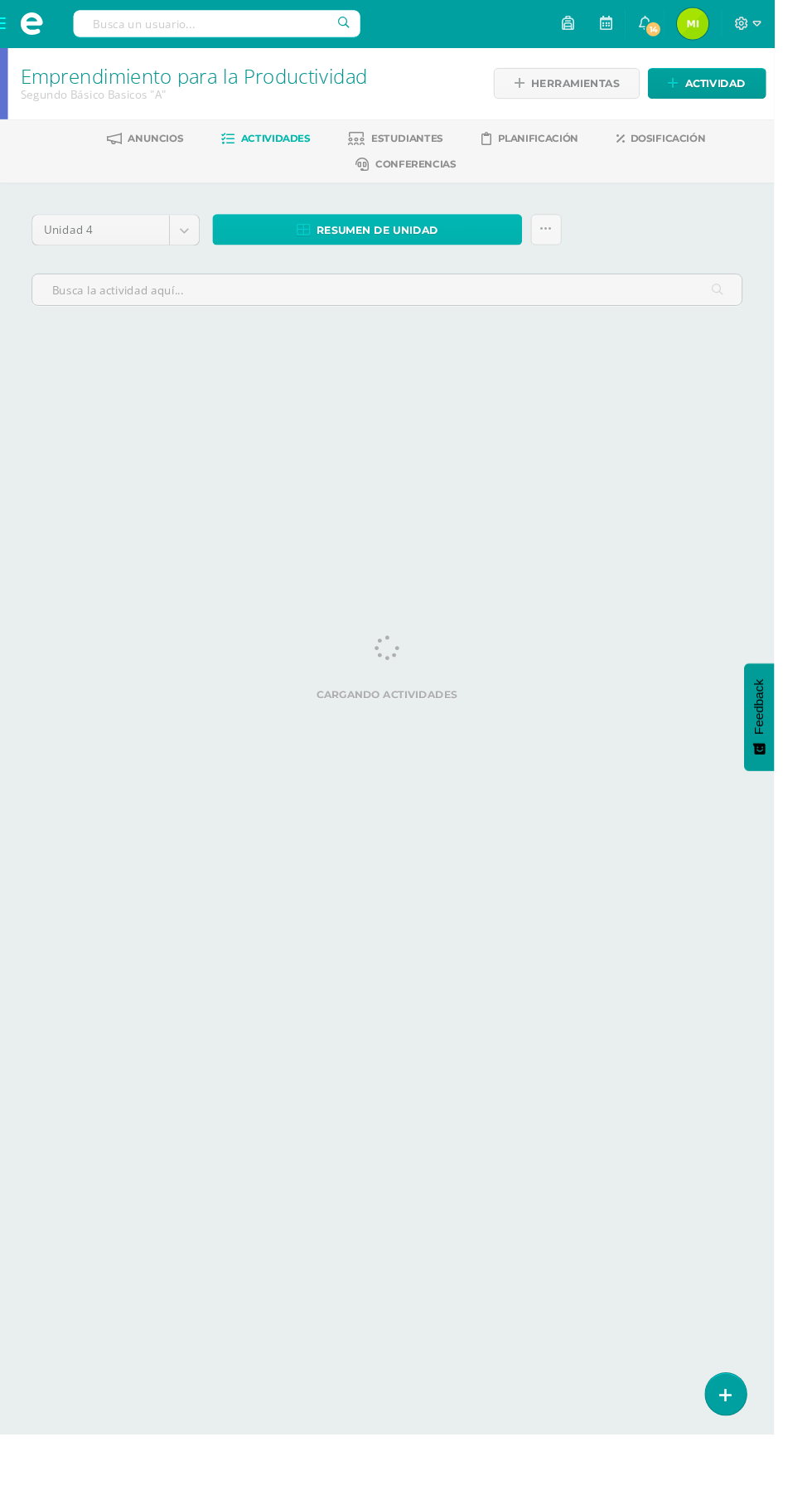
click at [461, 247] on link "Resumen de unidad" at bounding box center [386, 241] width 325 height 32
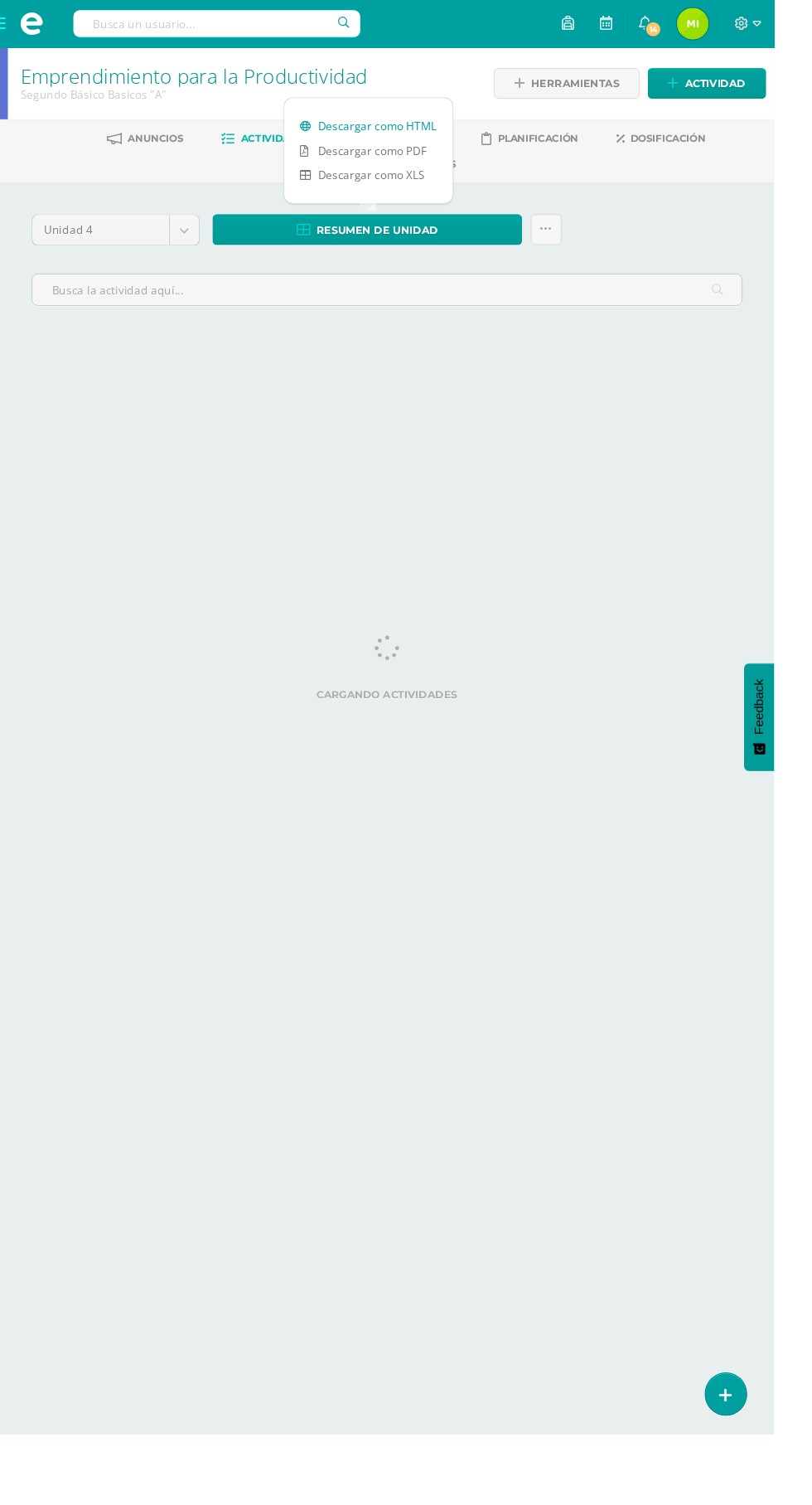
click at [396, 130] on link "Descargar como HTML" at bounding box center [387, 131] width 177 height 26
